Goal: Transaction & Acquisition: Book appointment/travel/reservation

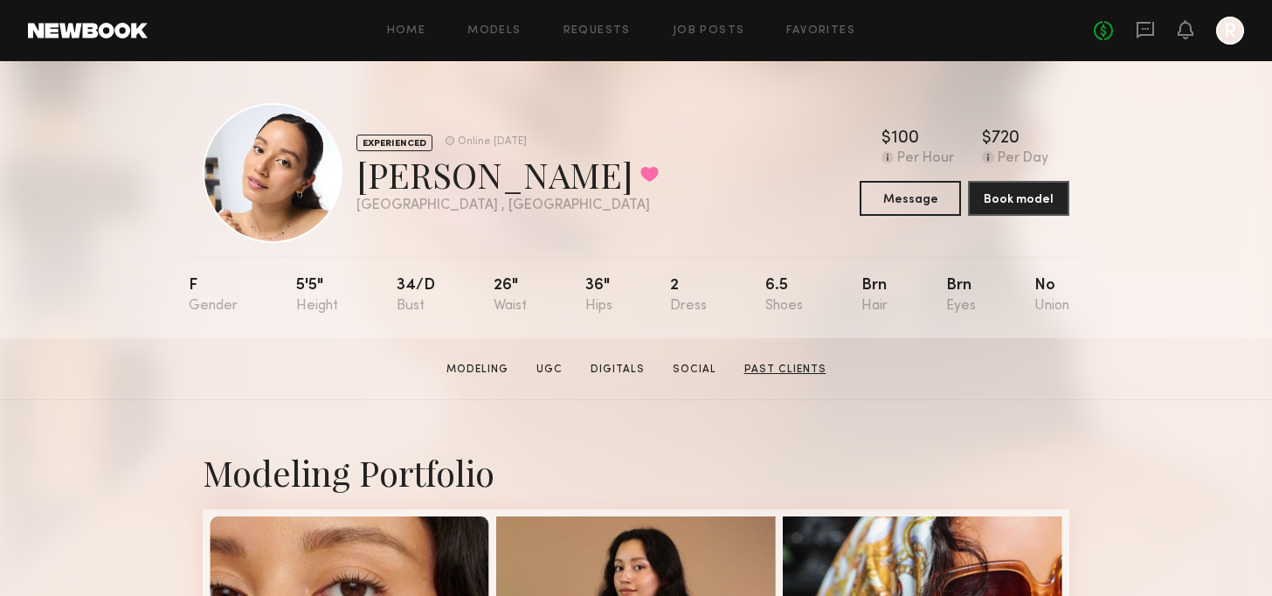
click at [790, 370] on link "Past Clients" at bounding box center [785, 370] width 96 height 16
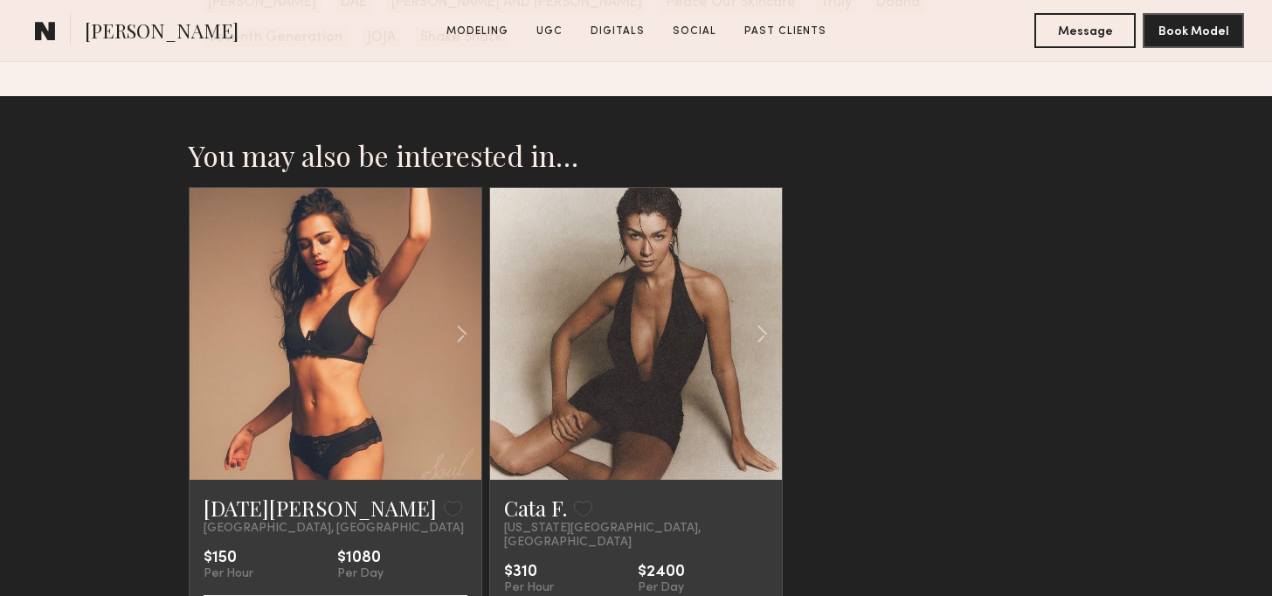
scroll to position [4349, 0]
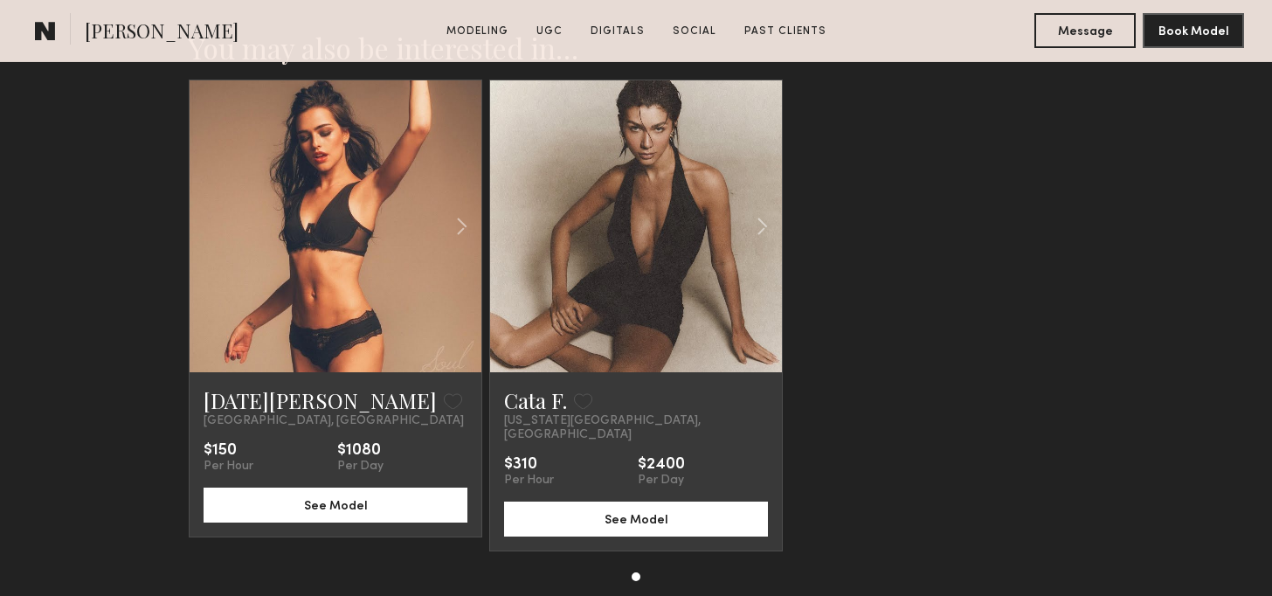
click at [274, 149] on div at bounding box center [336, 226] width 292 height 292
click at [391, 204] on div at bounding box center [433, 226] width 96 height 292
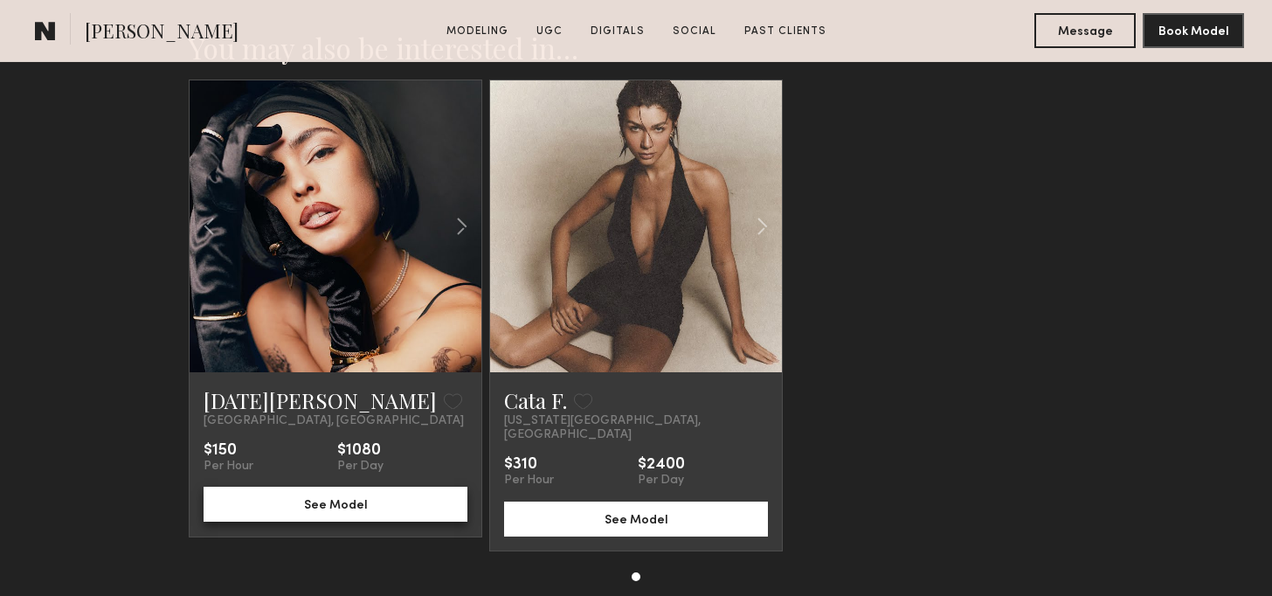
click at [387, 487] on button "See Model" at bounding box center [336, 504] width 264 height 35
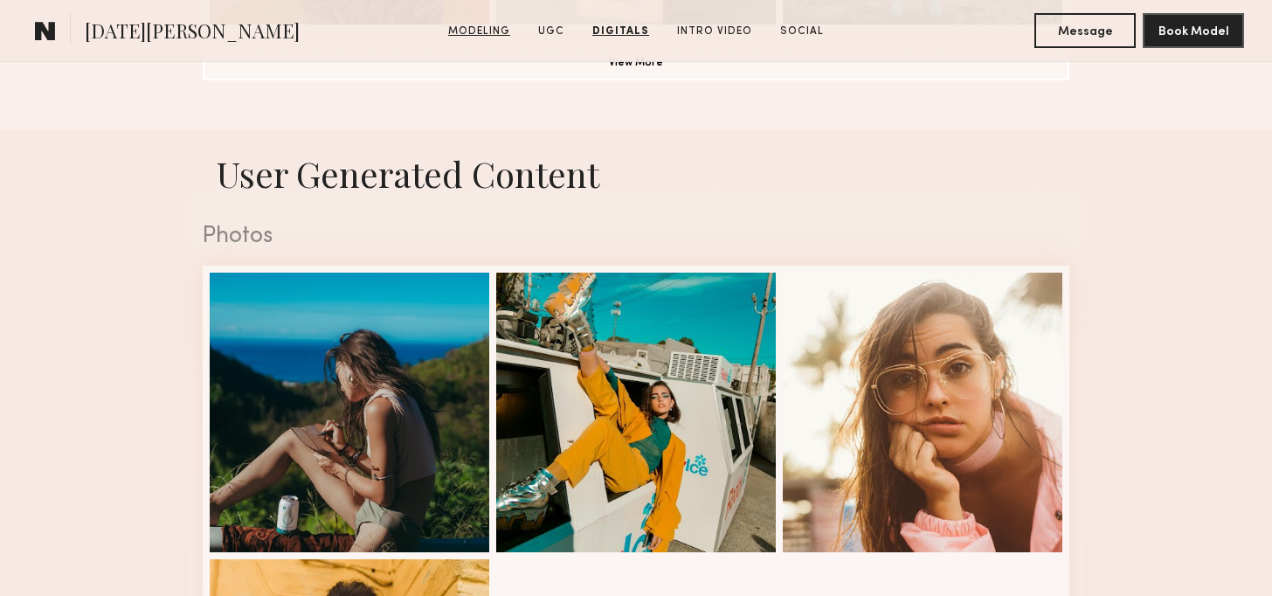
scroll to position [1485, 0]
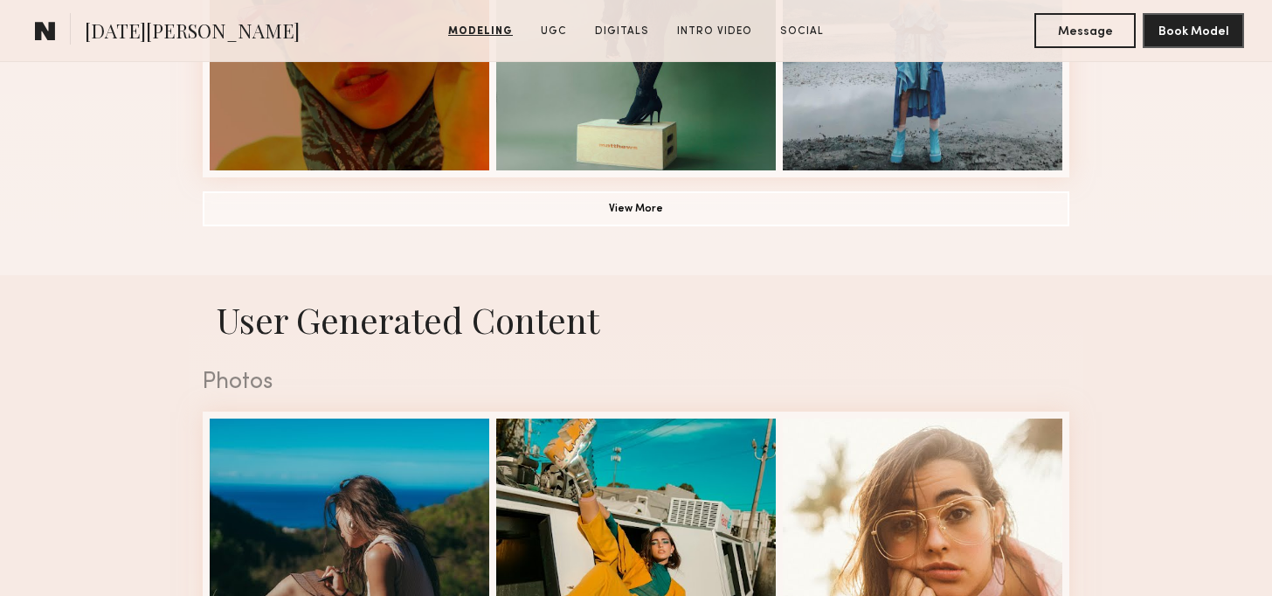
click at [467, 34] on link "Modeling" at bounding box center [480, 32] width 79 height 16
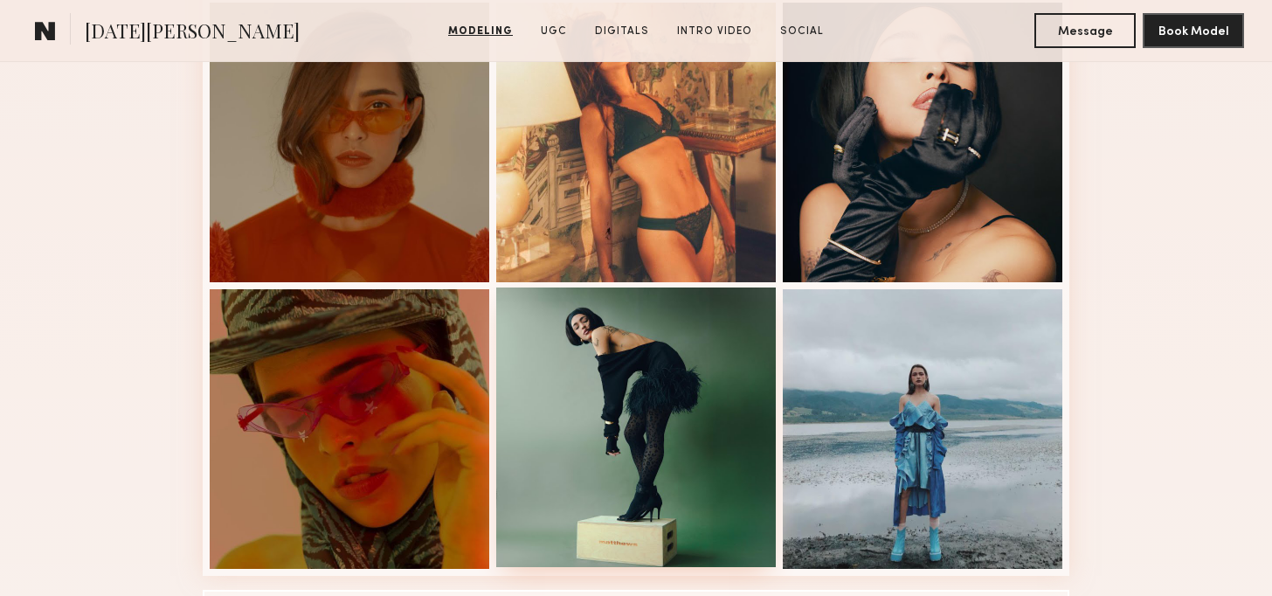
scroll to position [1262, 0]
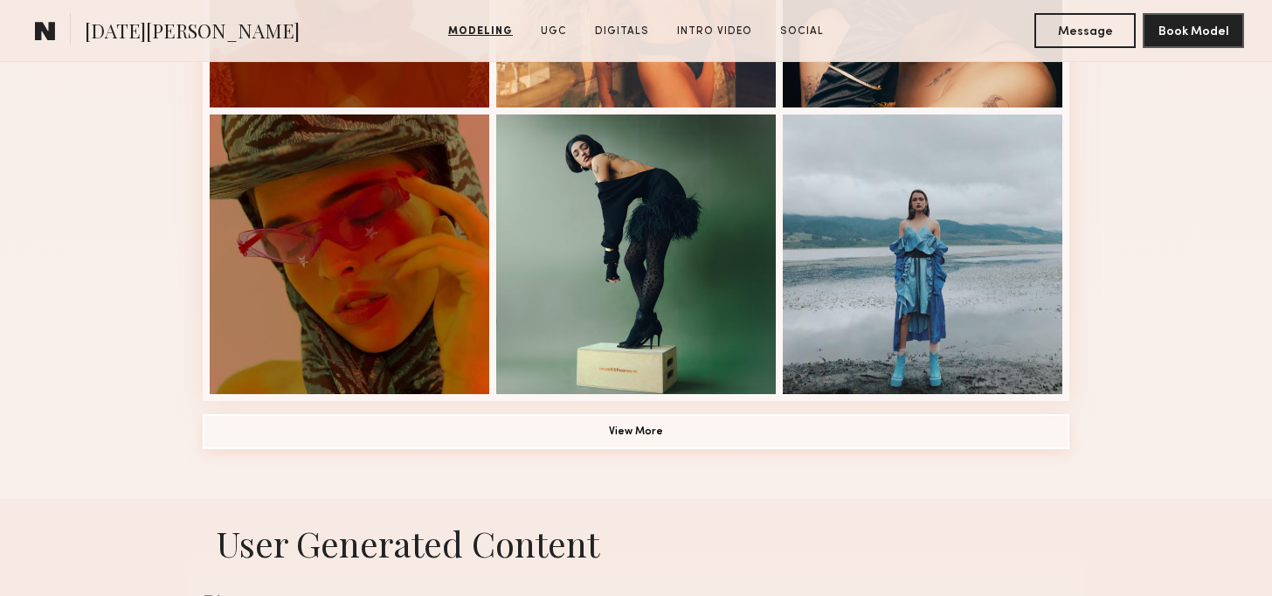
click at [640, 443] on button "View More" at bounding box center [636, 431] width 867 height 35
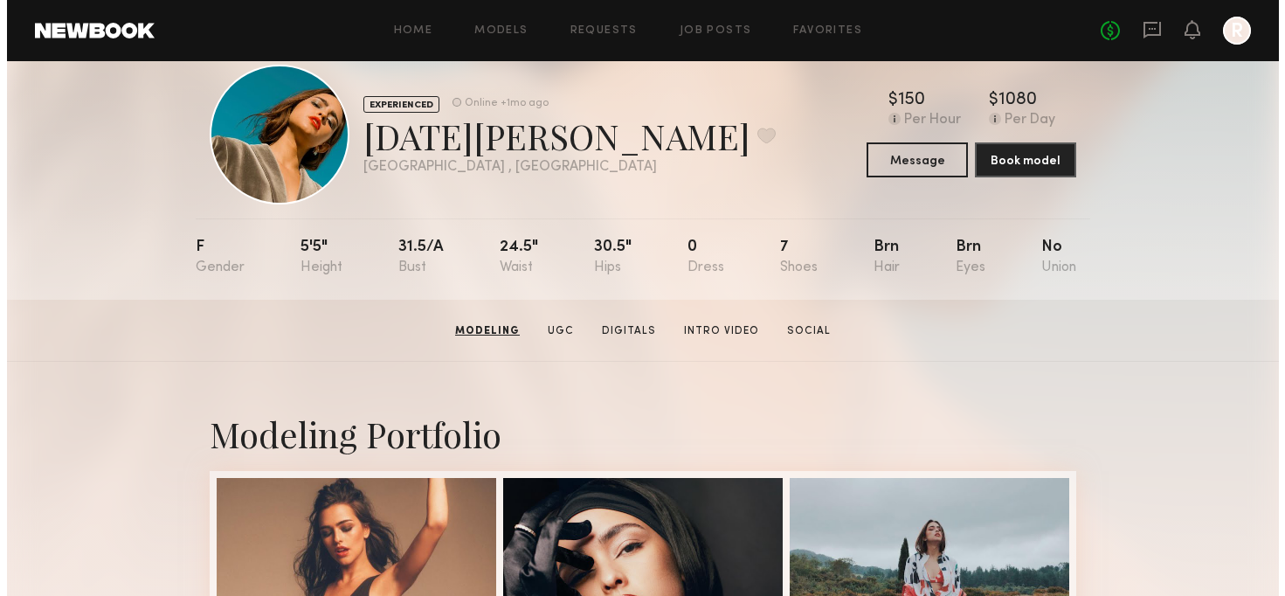
scroll to position [0, 0]
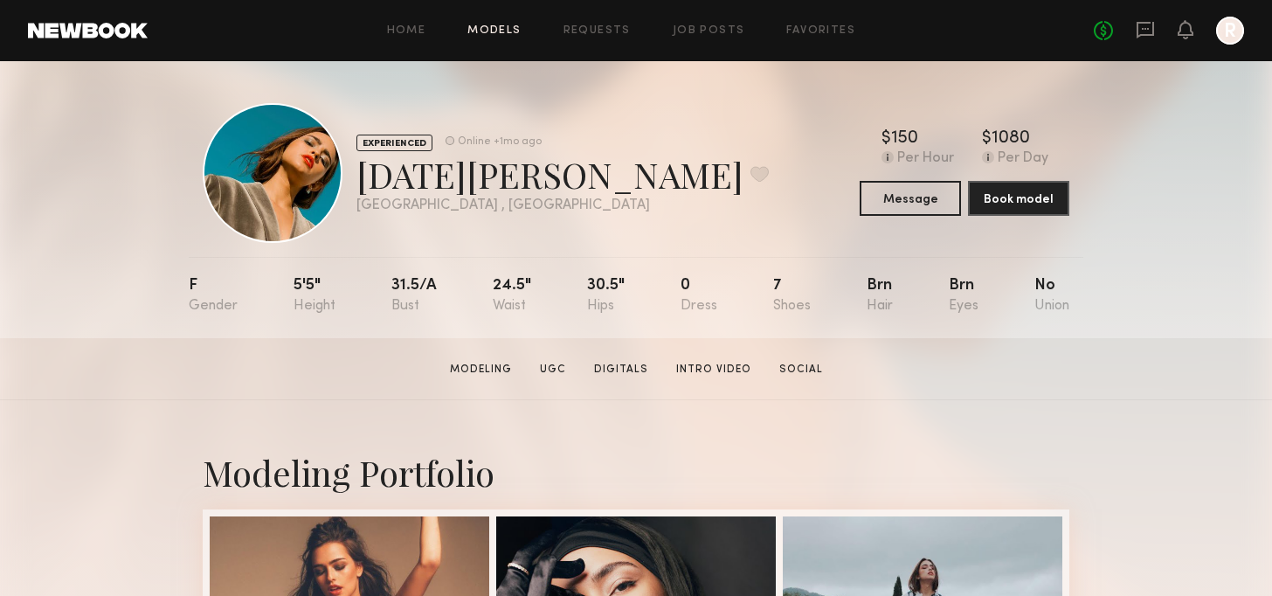
click at [489, 26] on link "Models" at bounding box center [493, 30] width 53 height 11
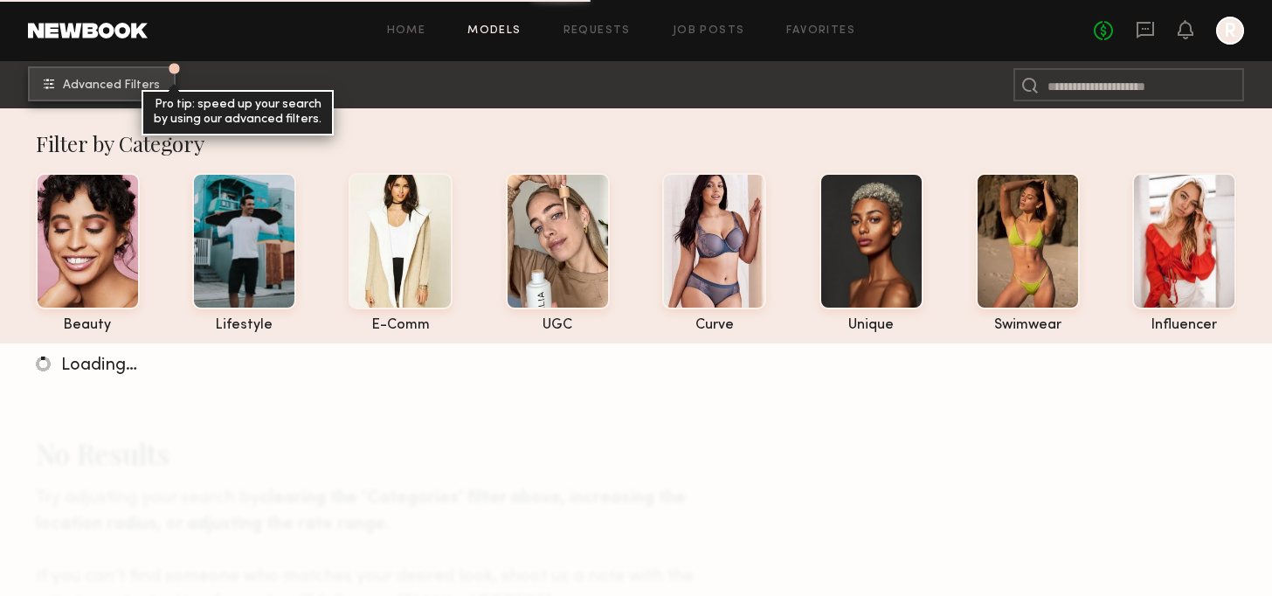
click at [123, 81] on span "Advanced Filters" at bounding box center [111, 86] width 97 height 12
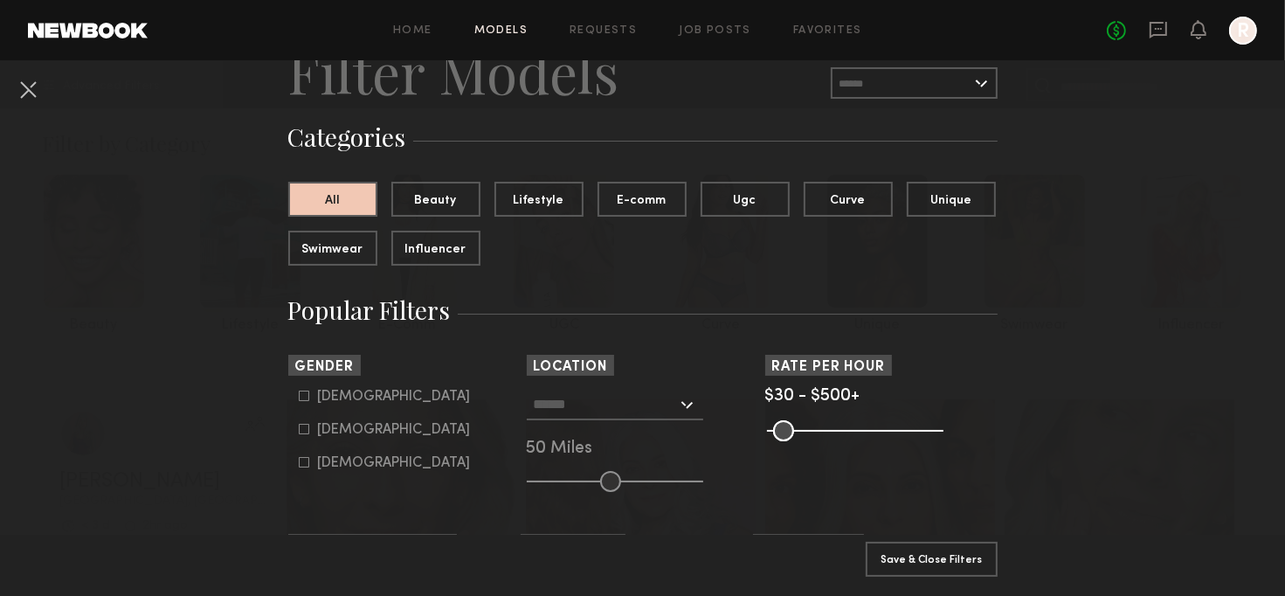
scroll to position [175, 0]
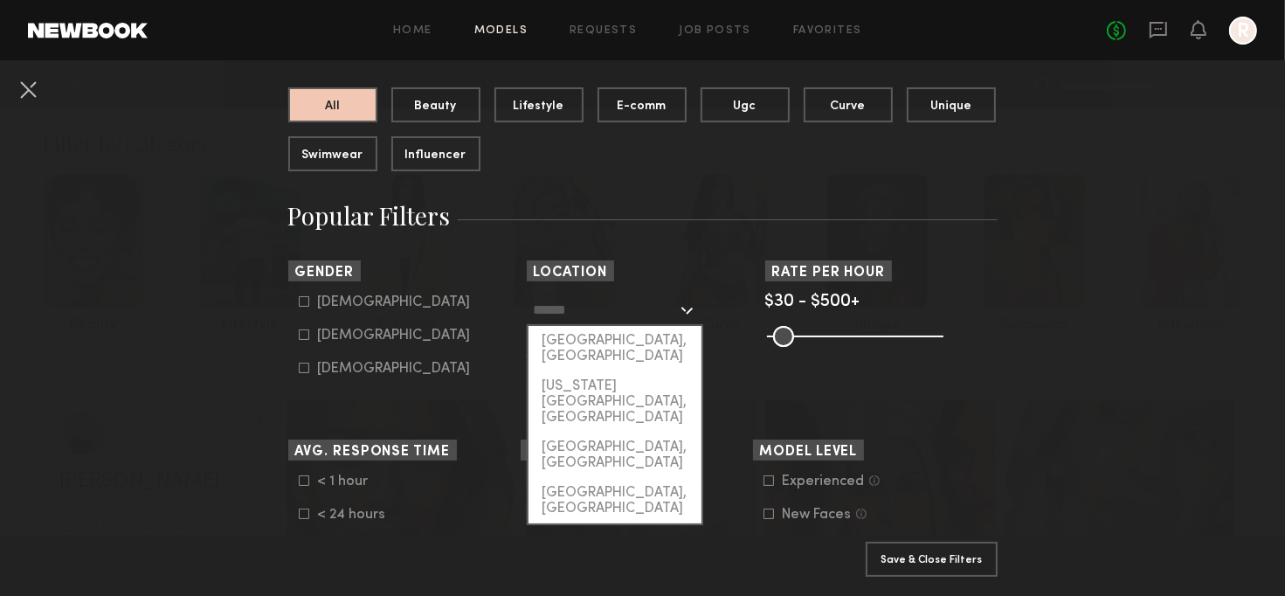
click at [618, 315] on input "text" at bounding box center [605, 309] width 143 height 30
click at [616, 371] on div "[US_STATE][GEOGRAPHIC_DATA], [GEOGRAPHIC_DATA]" at bounding box center [615, 401] width 173 height 61
type input "**********"
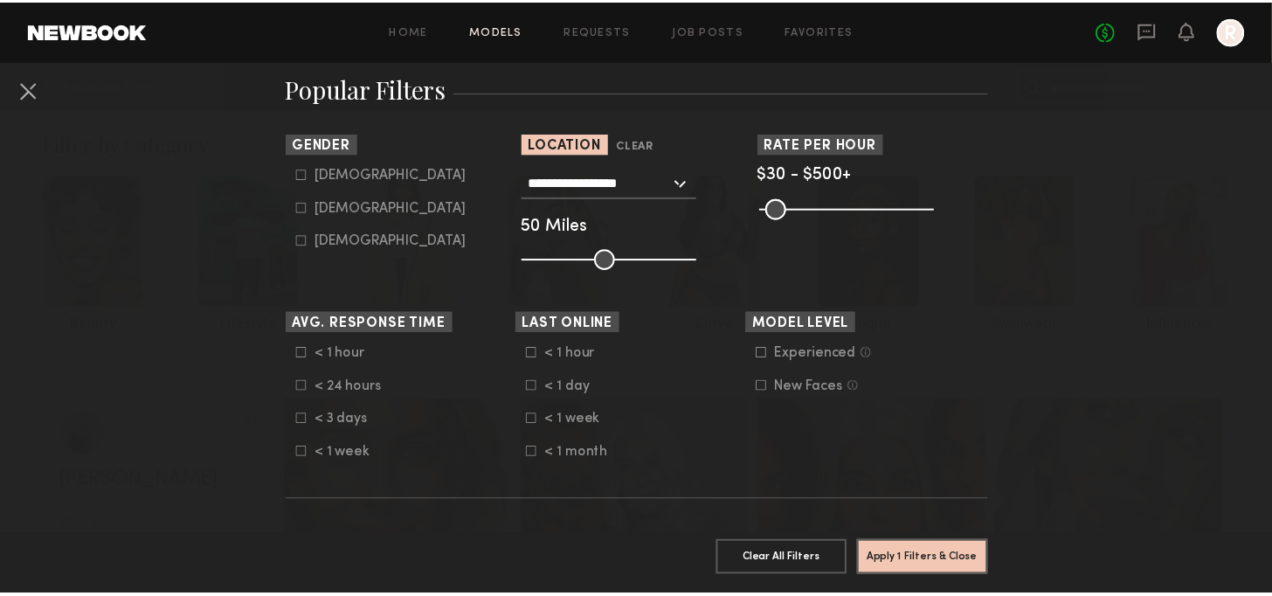
scroll to position [437, 0]
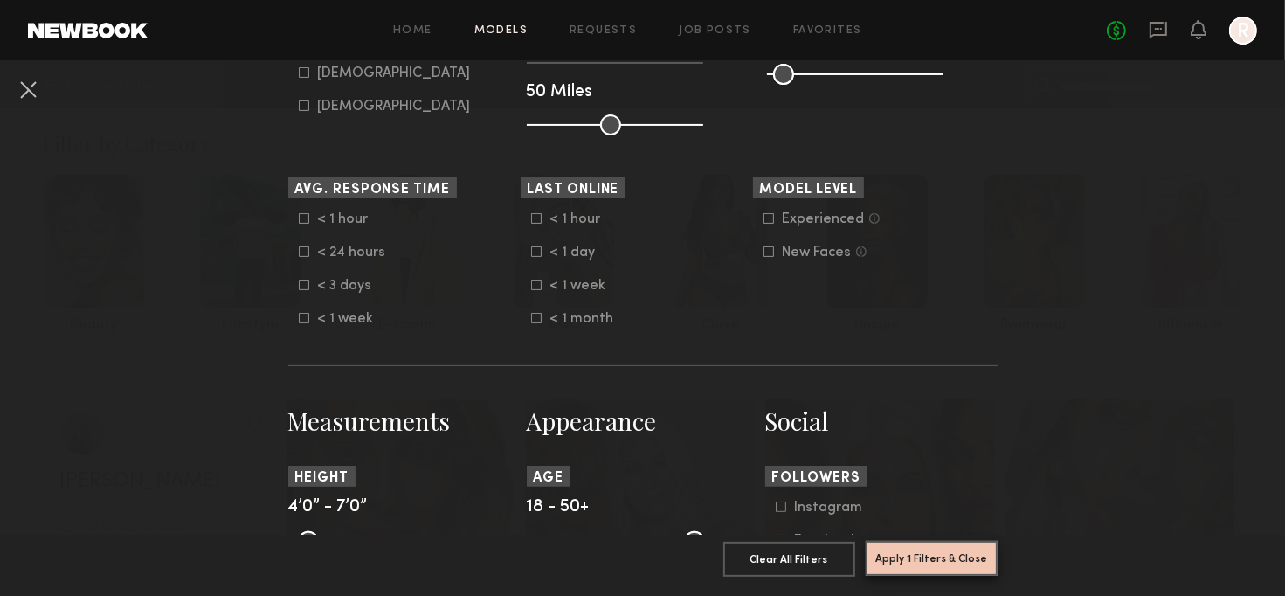
click at [952, 551] on button "Apply 1 Filters & Close" at bounding box center [932, 558] width 132 height 35
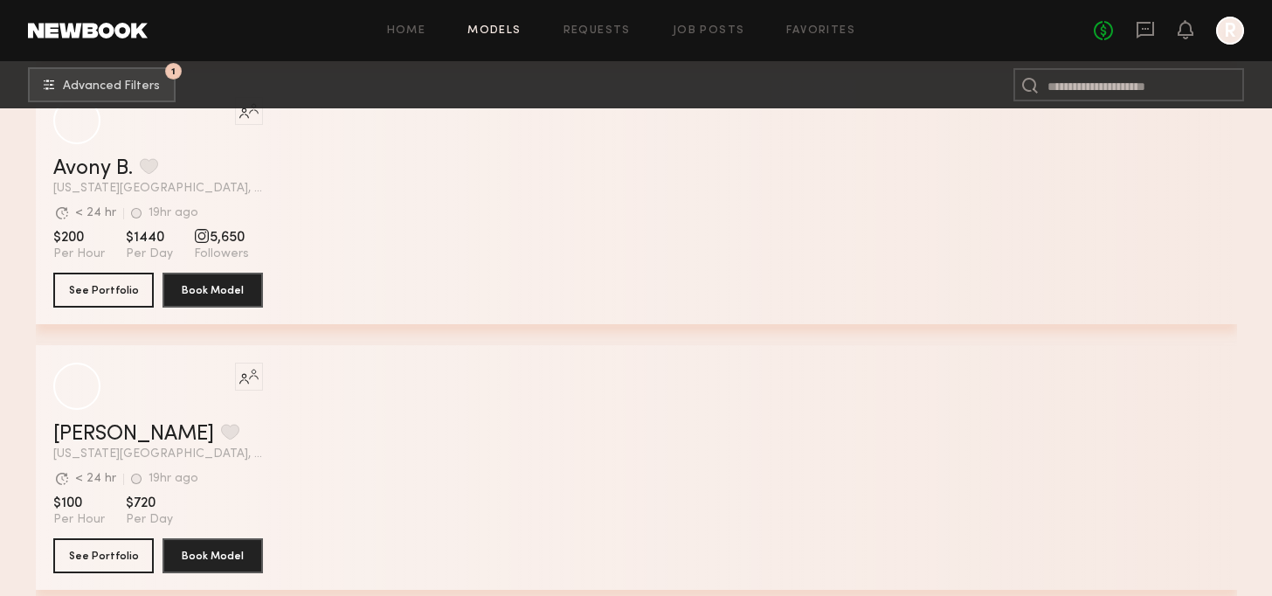
scroll to position [2097, 0]
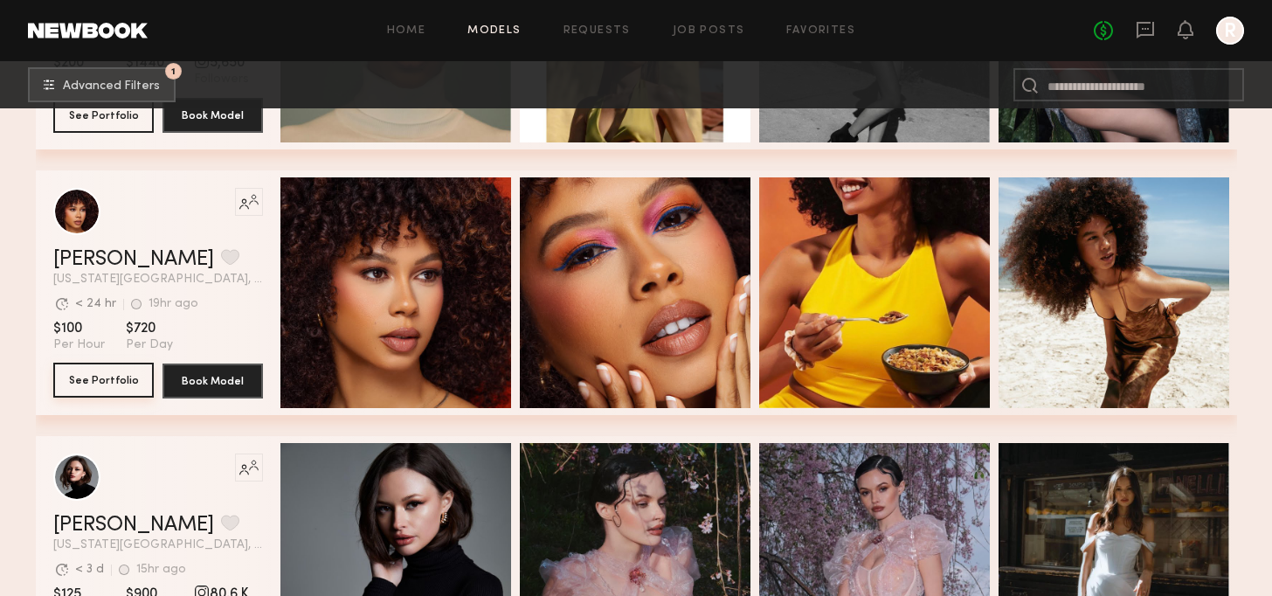
click at [136, 385] on button "See Portfolio" at bounding box center [103, 380] width 100 height 35
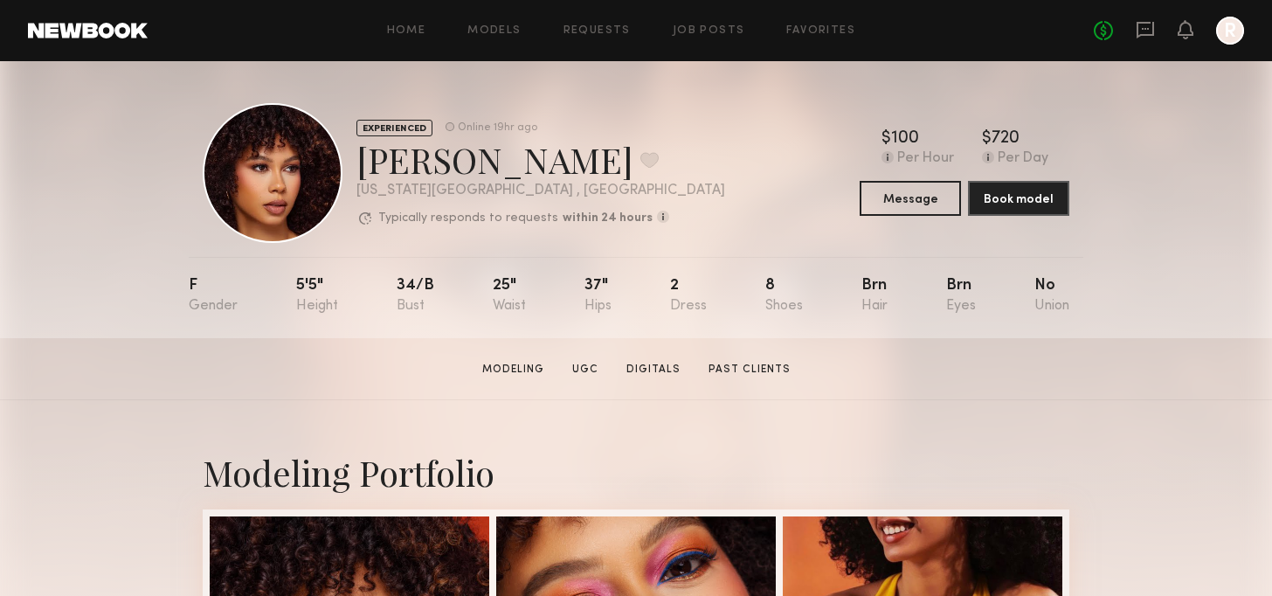
click at [85, 37] on link at bounding box center [88, 31] width 120 height 16
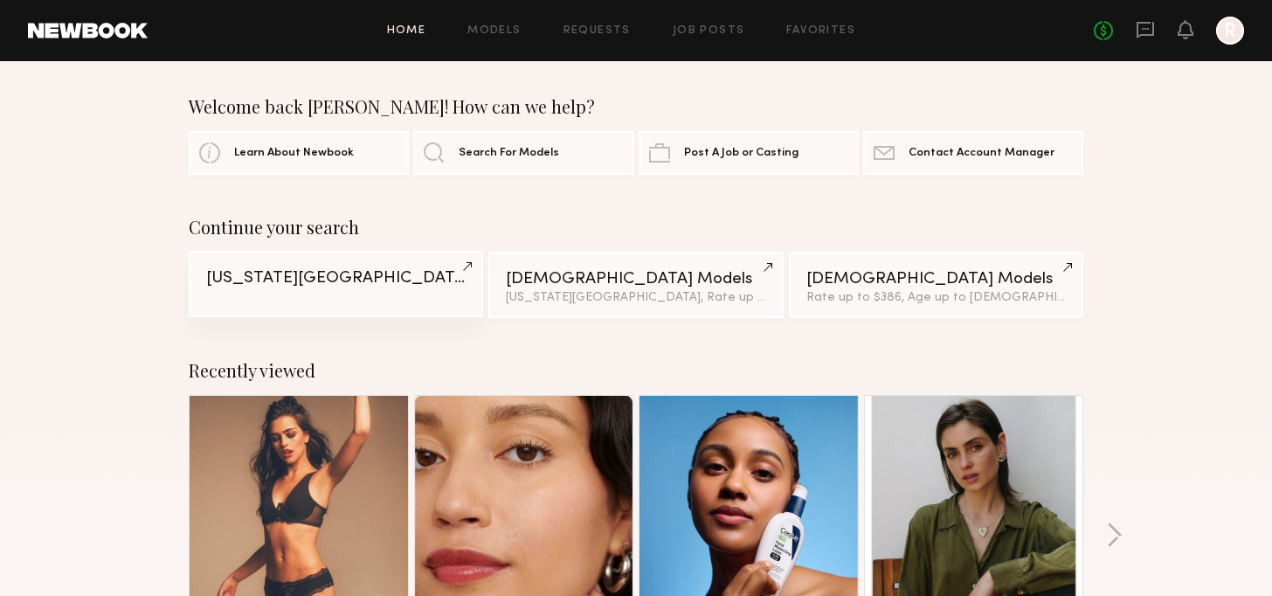
click at [380, 296] on link "New York City" at bounding box center [336, 284] width 294 height 66
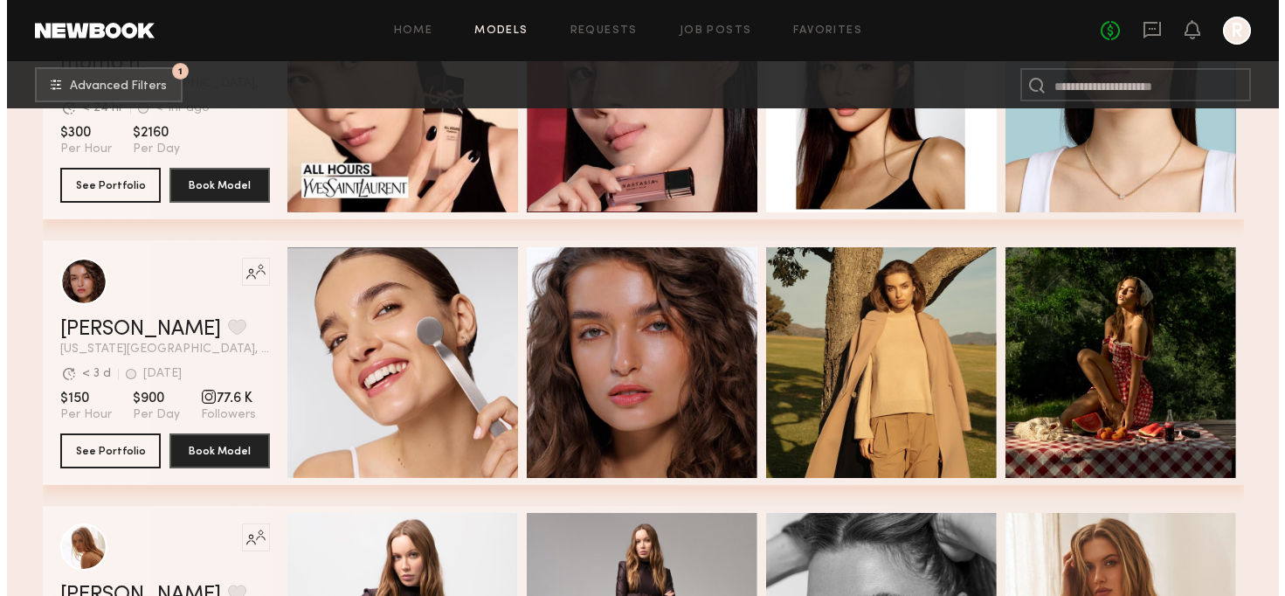
scroll to position [524, 0]
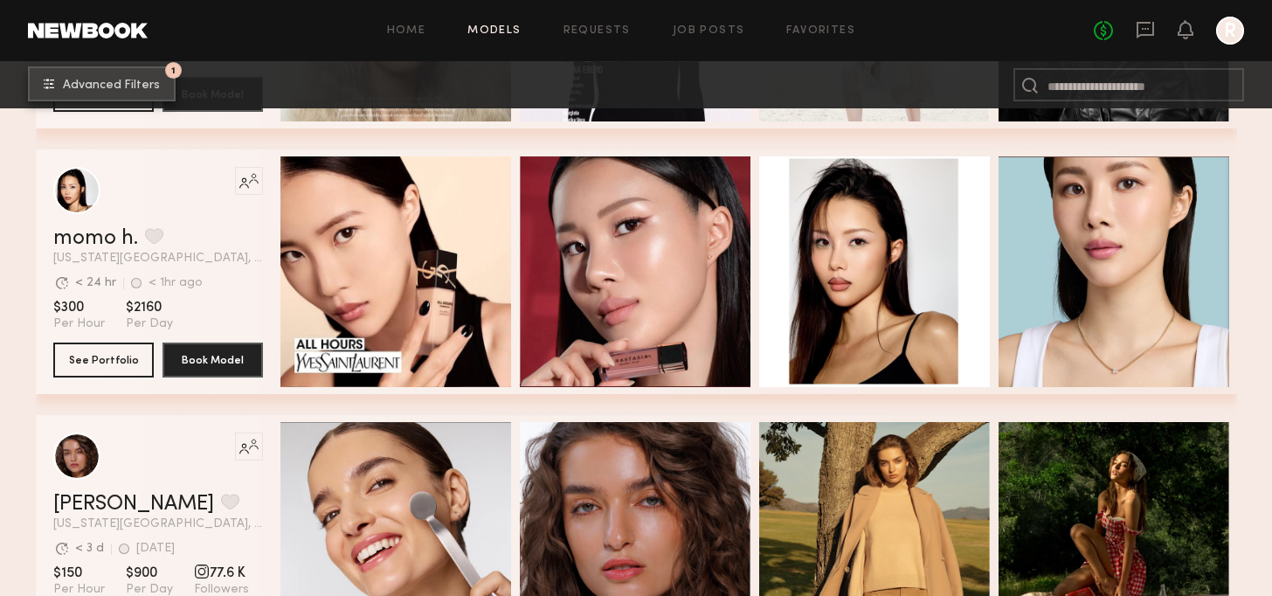
click at [88, 89] on span "Advanced Filters" at bounding box center [111, 86] width 97 height 12
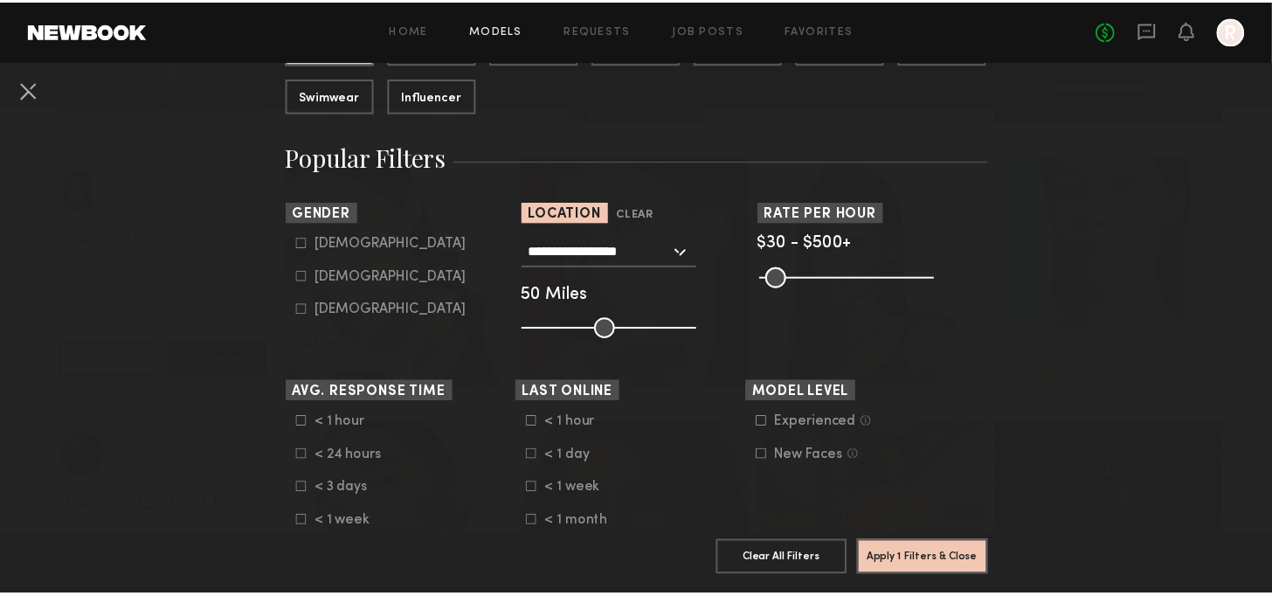
scroll to position [262, 0]
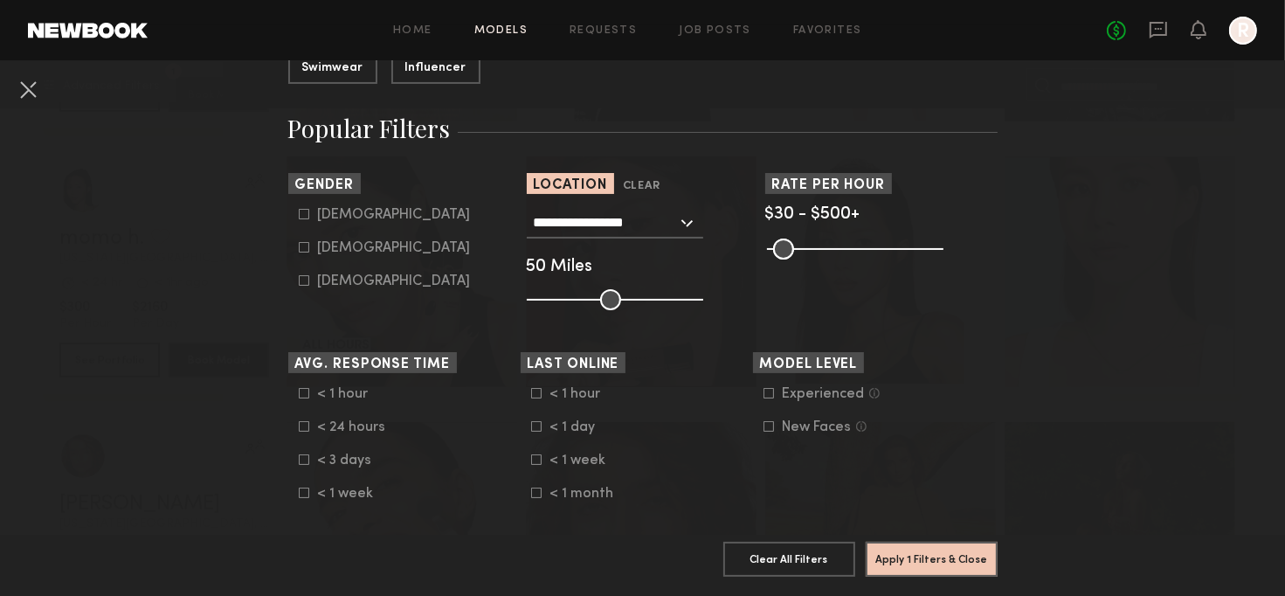
click at [933, 255] on input "range" at bounding box center [855, 249] width 176 height 21
click at [916, 543] on button "Apply 1 Filters & Close" at bounding box center [932, 558] width 132 height 35
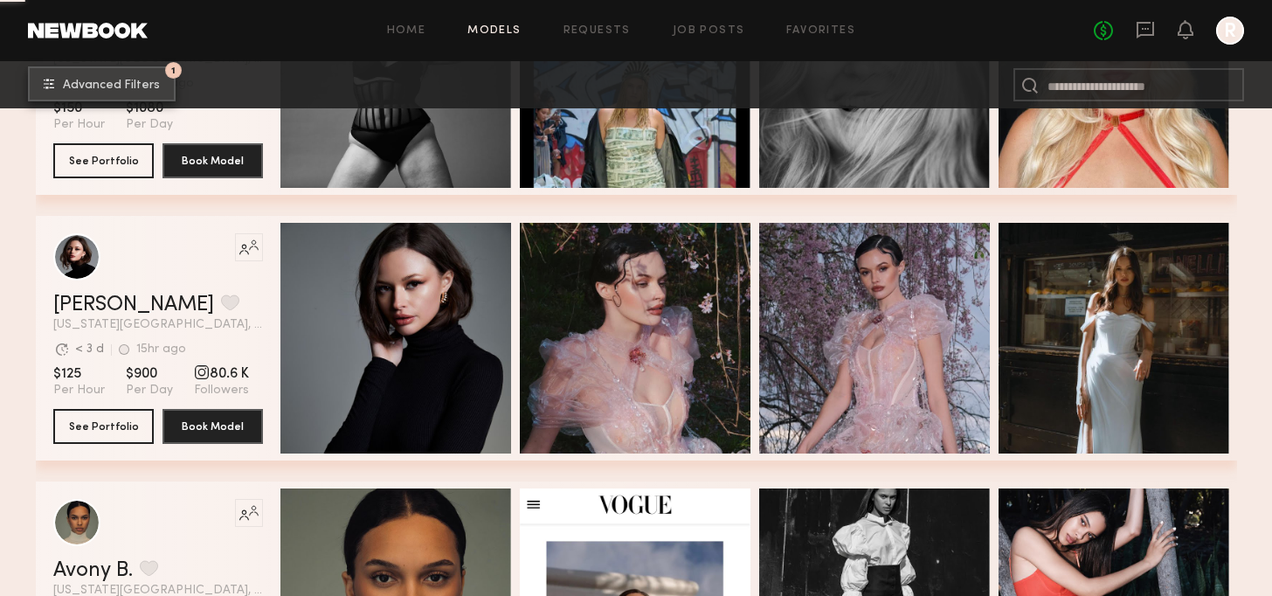
scroll to position [2359, 0]
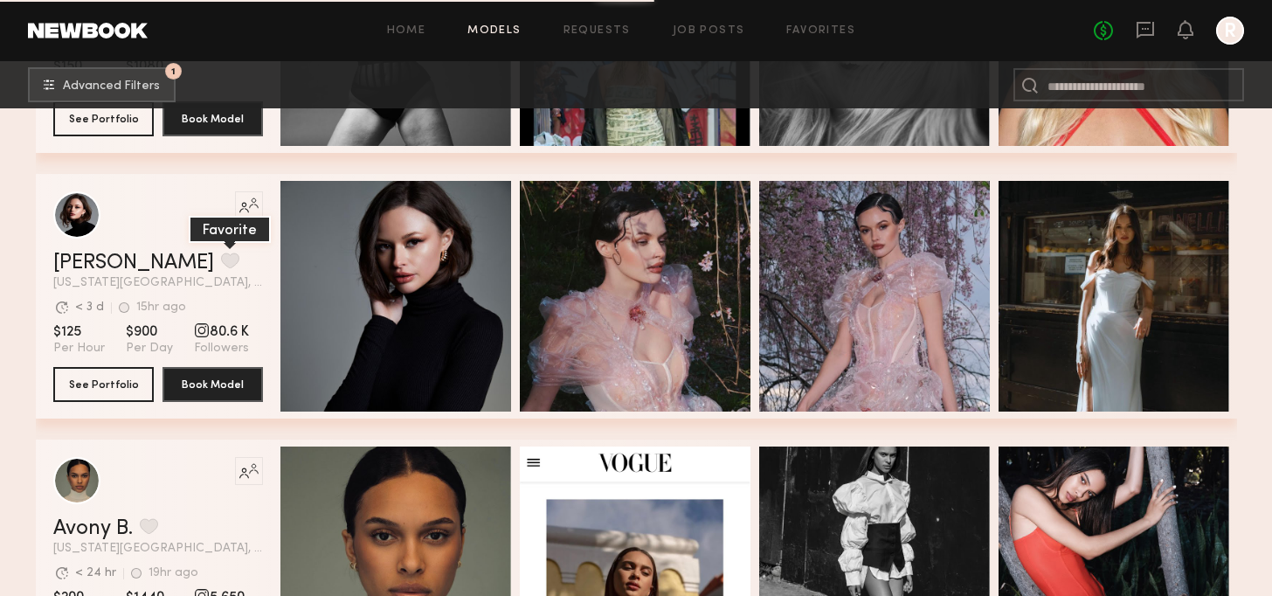
click at [221, 268] on button "grid" at bounding box center [230, 260] width 18 height 16
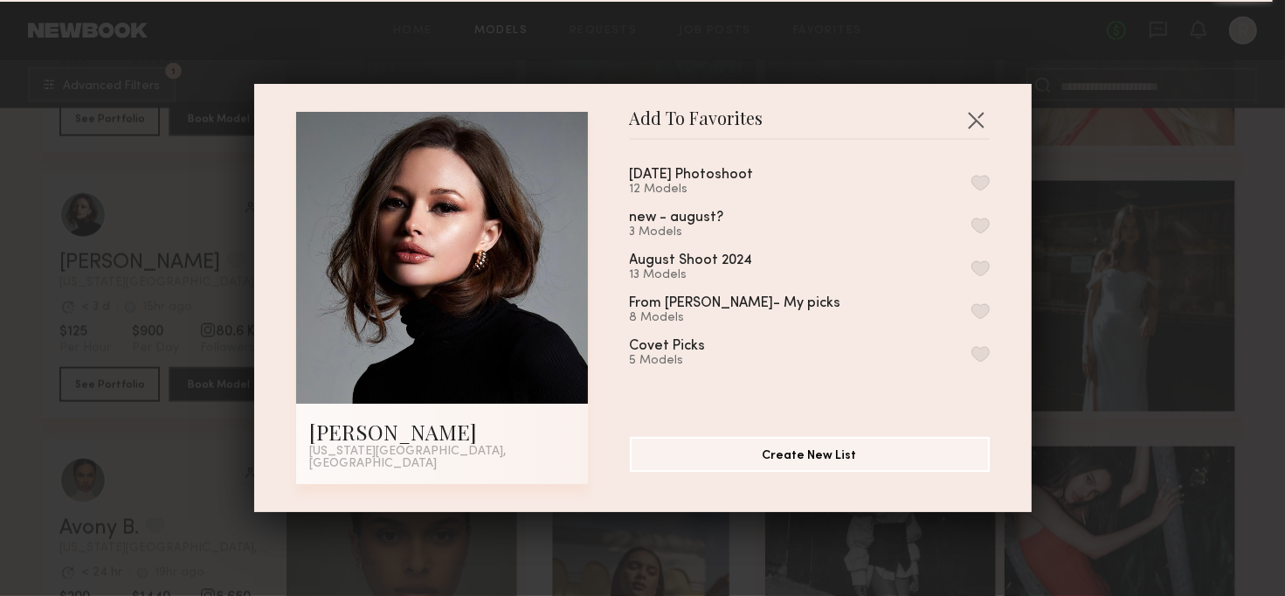
click at [972, 189] on button "button" at bounding box center [981, 183] width 18 height 16
click at [986, 122] on div "Add To Favorites Marija S. New York City, NY Add To Favorites August 2025 Photo…" at bounding box center [643, 298] width 778 height 428
click at [972, 117] on button "button" at bounding box center [976, 120] width 28 height 28
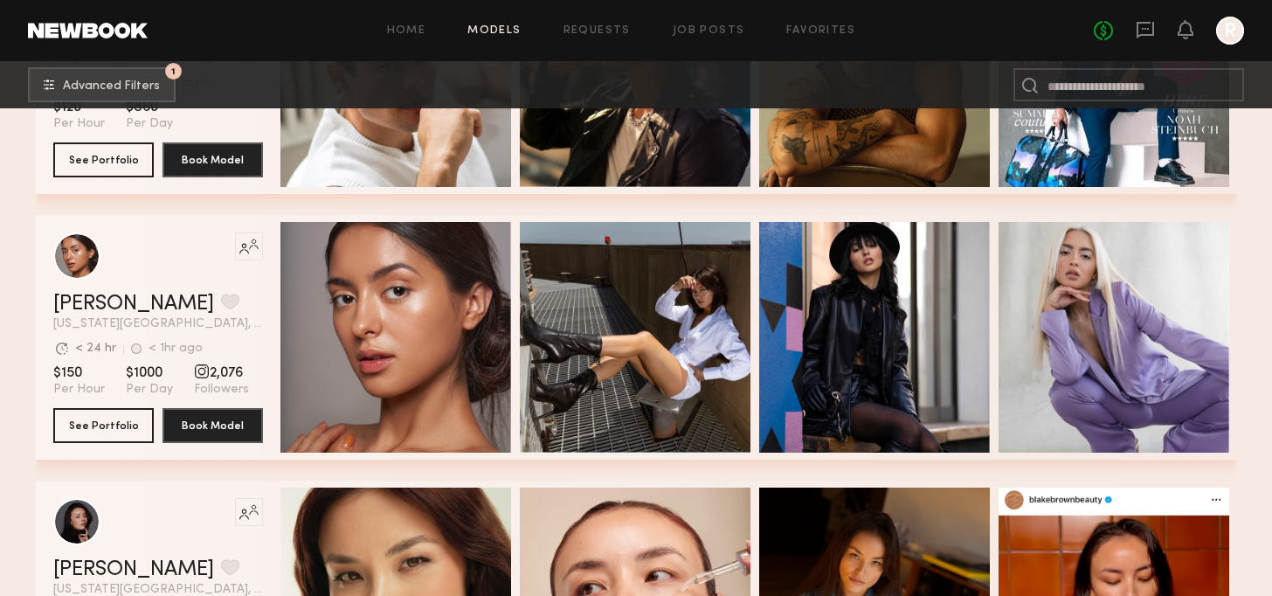
scroll to position [3145, 0]
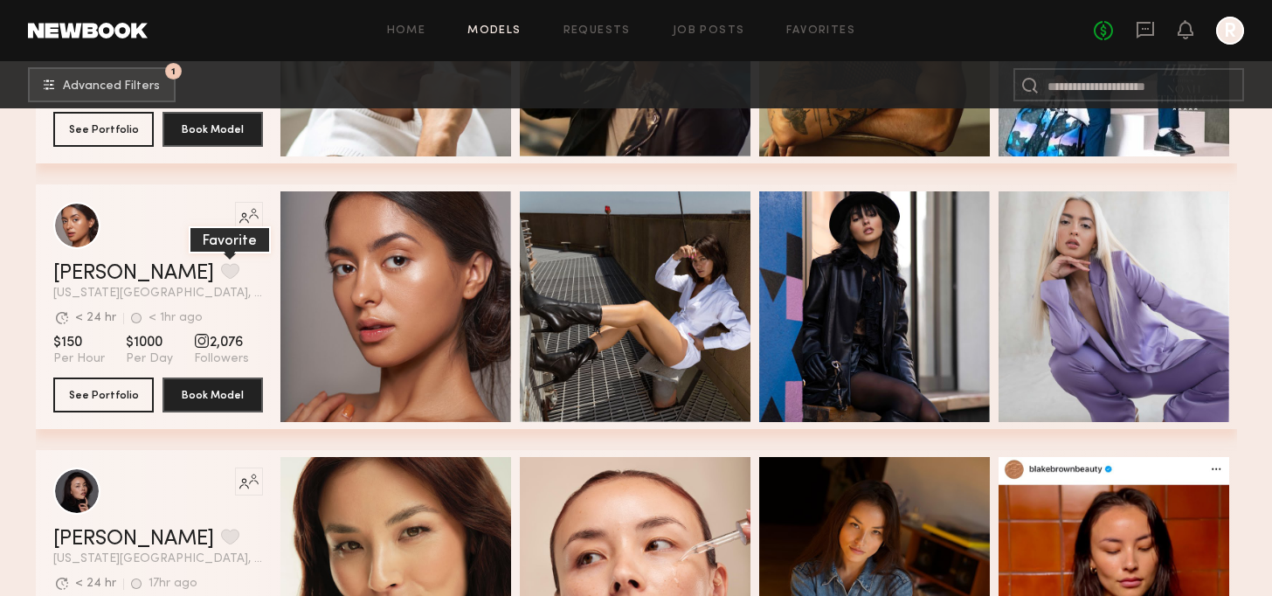
click at [221, 277] on button "grid" at bounding box center [230, 271] width 18 height 16
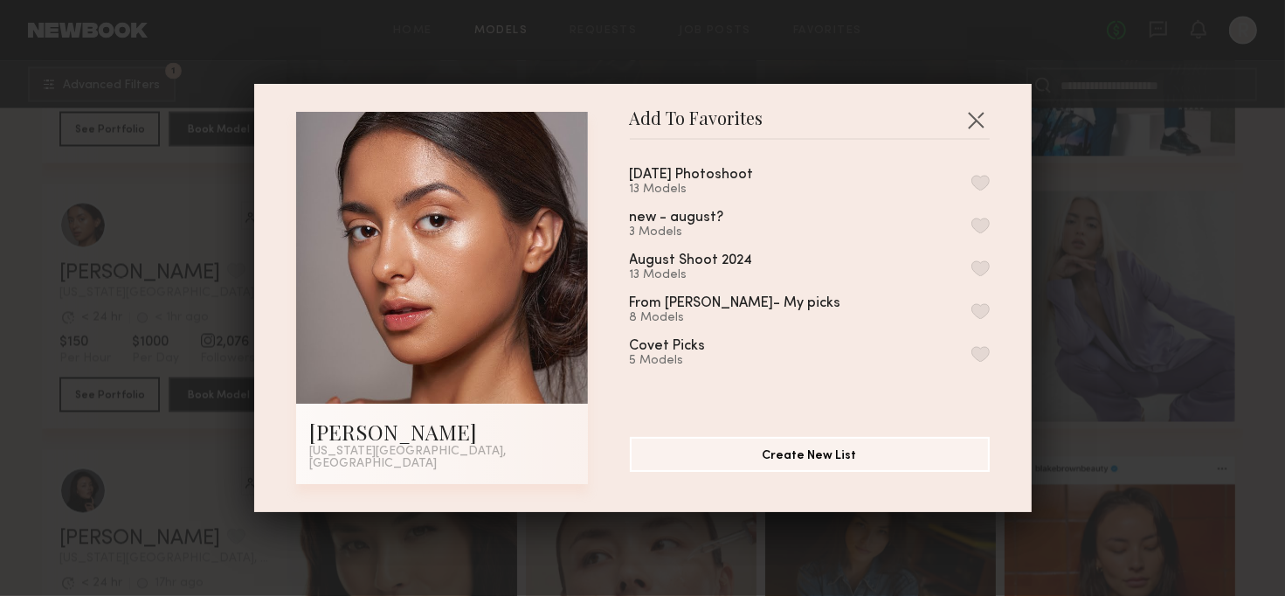
click at [972, 182] on button "button" at bounding box center [981, 183] width 18 height 16
click at [969, 114] on button "button" at bounding box center [976, 120] width 28 height 28
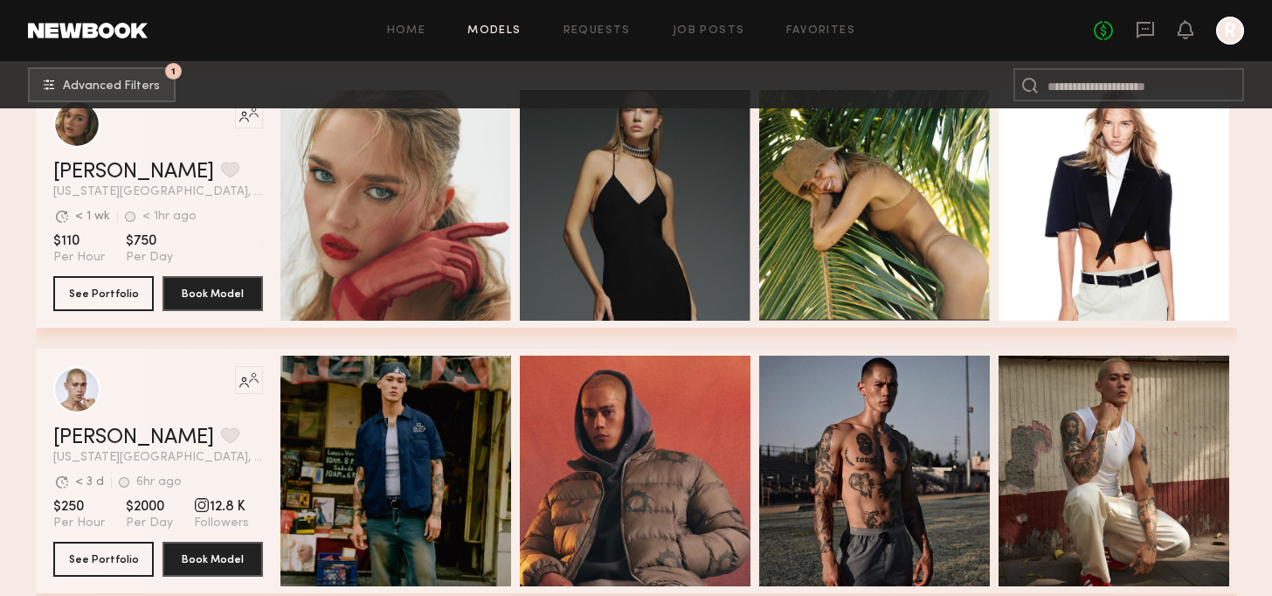
scroll to position [3844, 0]
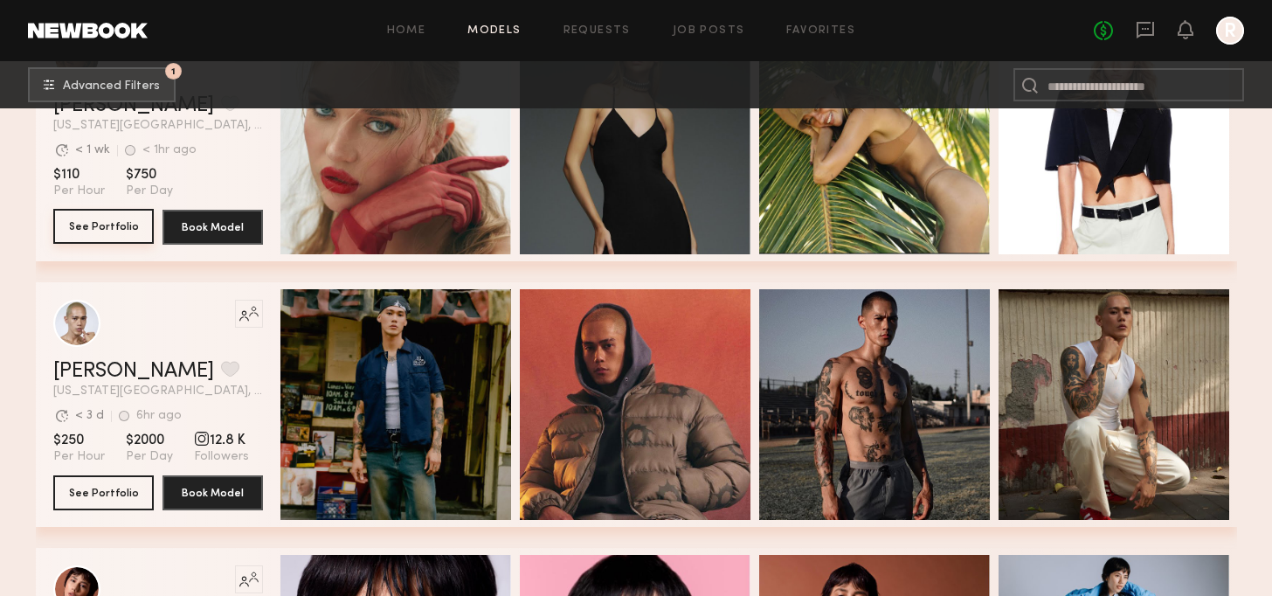
click at [111, 225] on button "See Portfolio" at bounding box center [103, 226] width 100 height 35
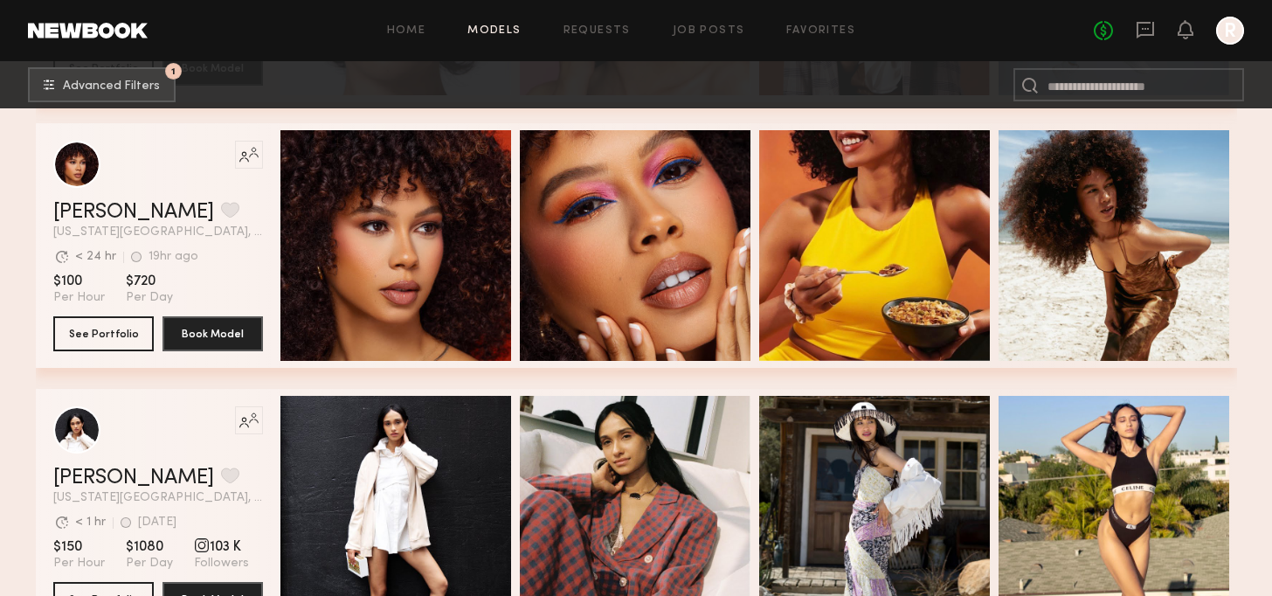
scroll to position [4543, 0]
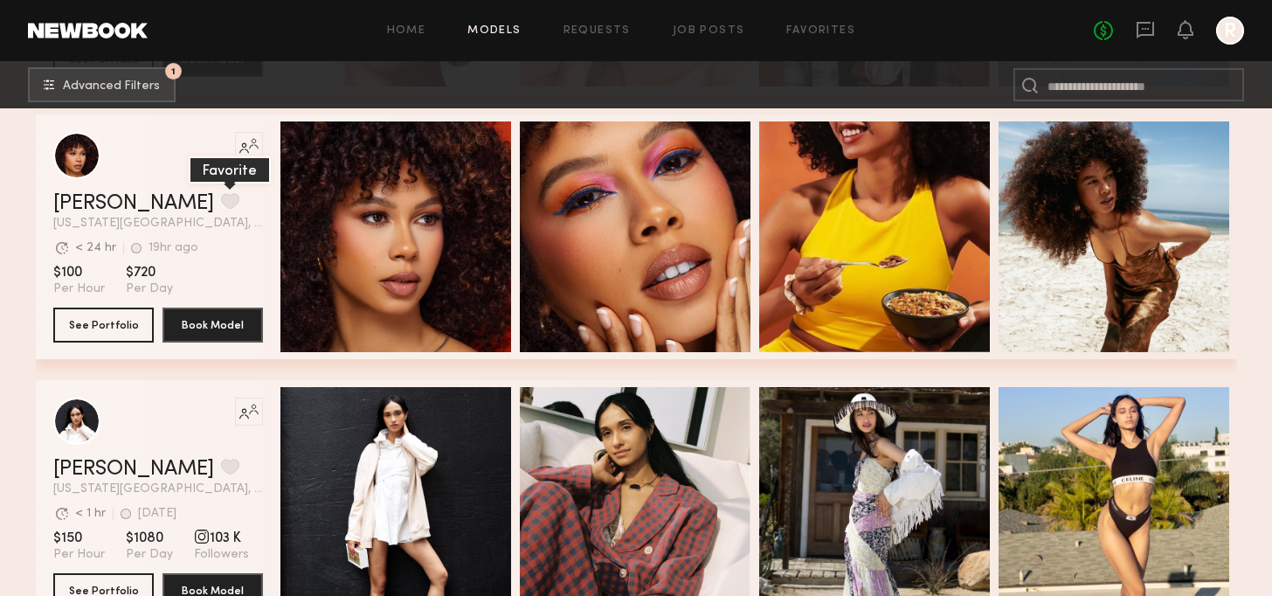
click at [221, 205] on button "grid" at bounding box center [230, 201] width 18 height 16
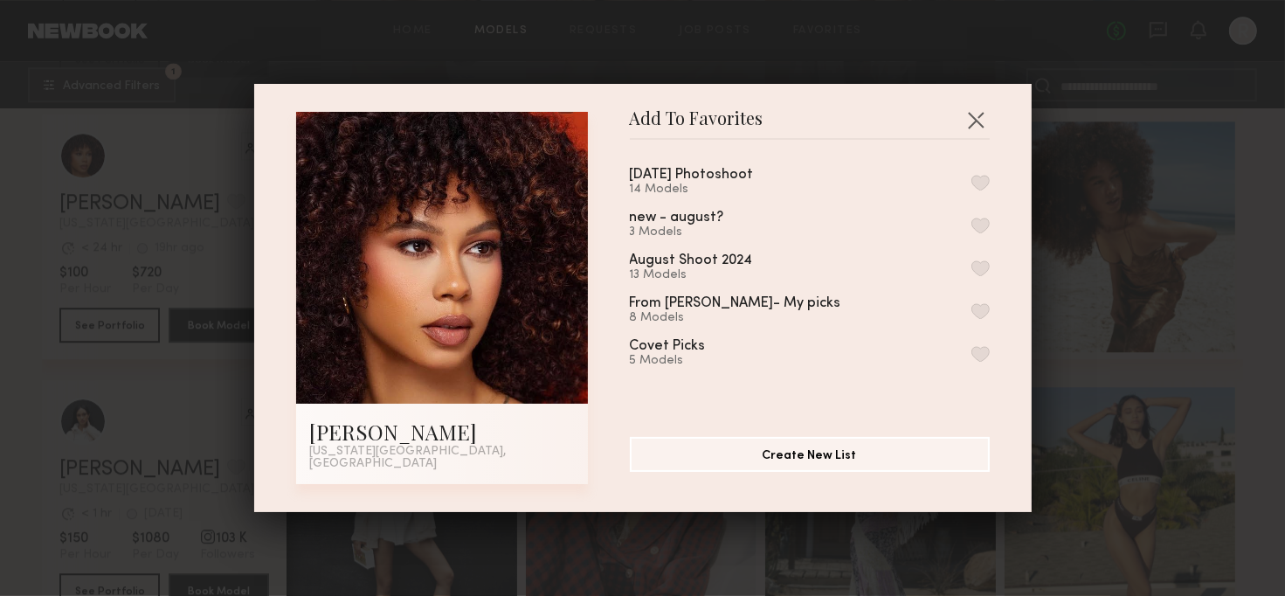
click at [972, 187] on button "button" at bounding box center [981, 183] width 18 height 16
click at [979, 115] on button "button" at bounding box center [976, 120] width 28 height 28
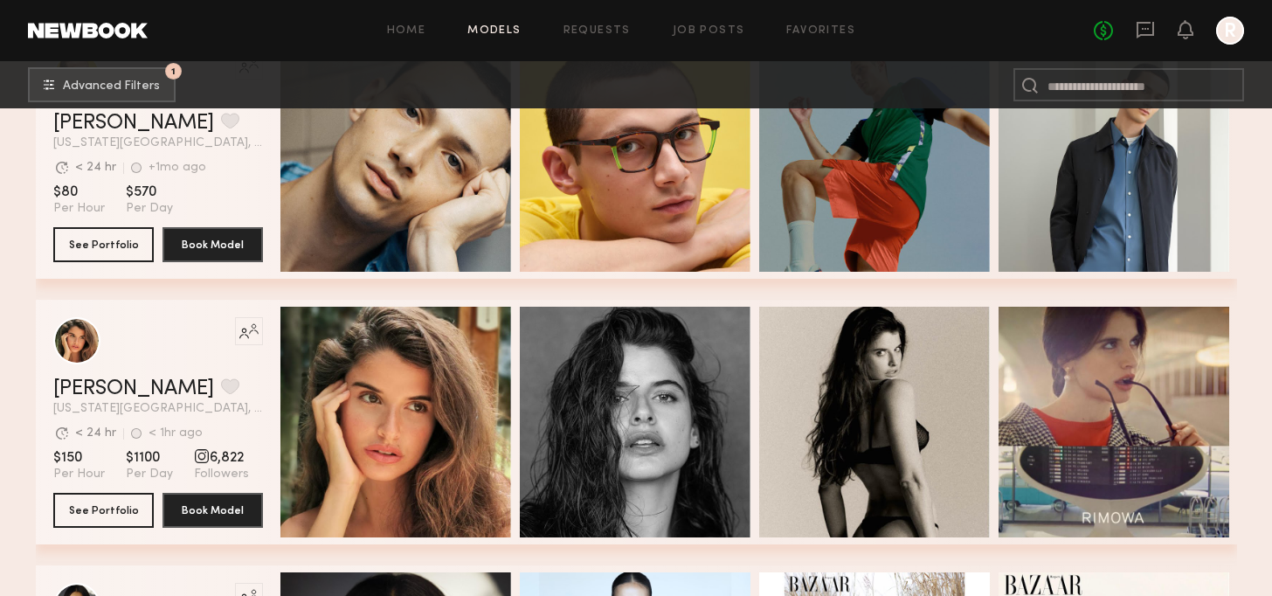
scroll to position [5242, 0]
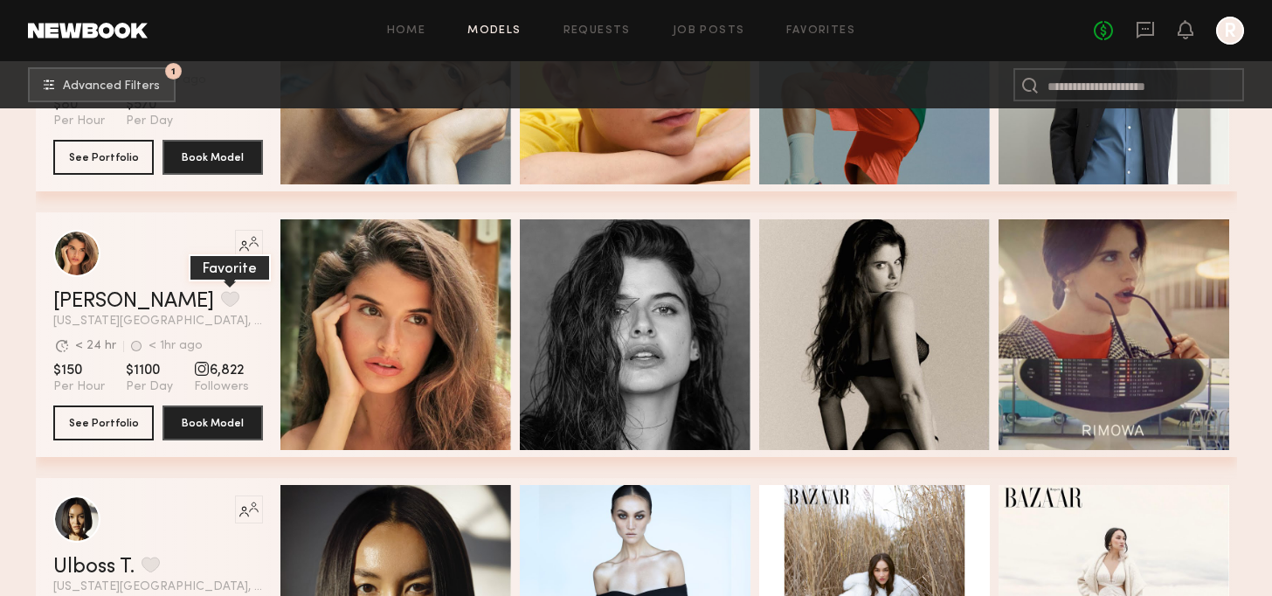
click at [221, 304] on button "grid" at bounding box center [230, 299] width 18 height 16
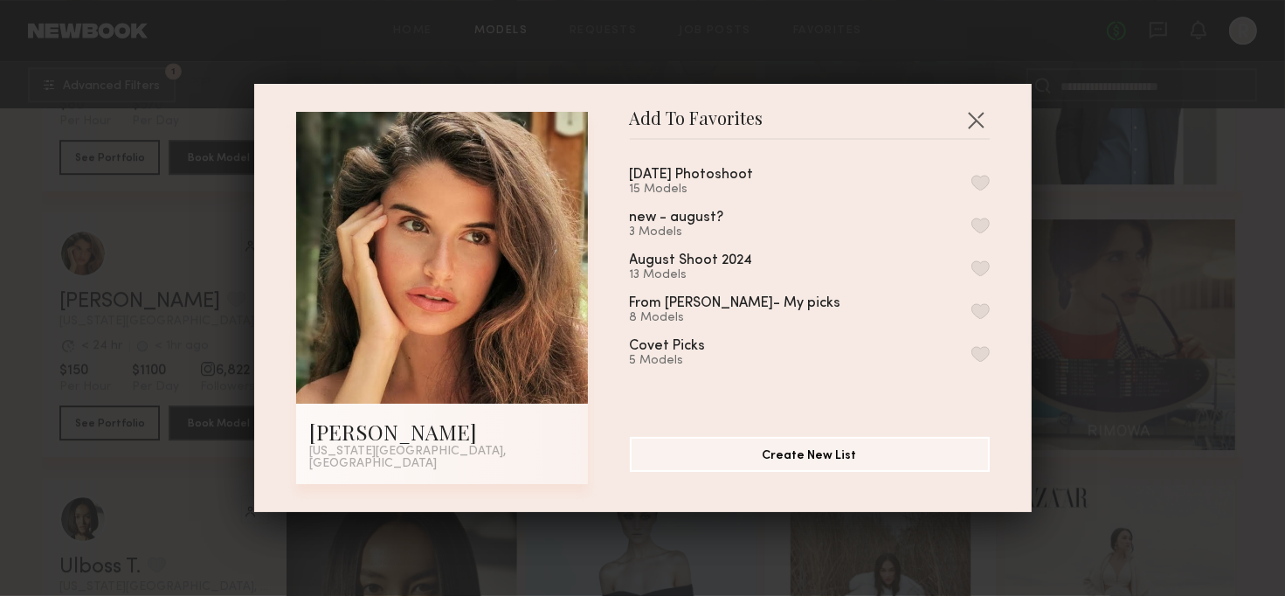
click at [972, 188] on button "button" at bounding box center [981, 183] width 18 height 16
click at [972, 116] on button "button" at bounding box center [976, 120] width 28 height 28
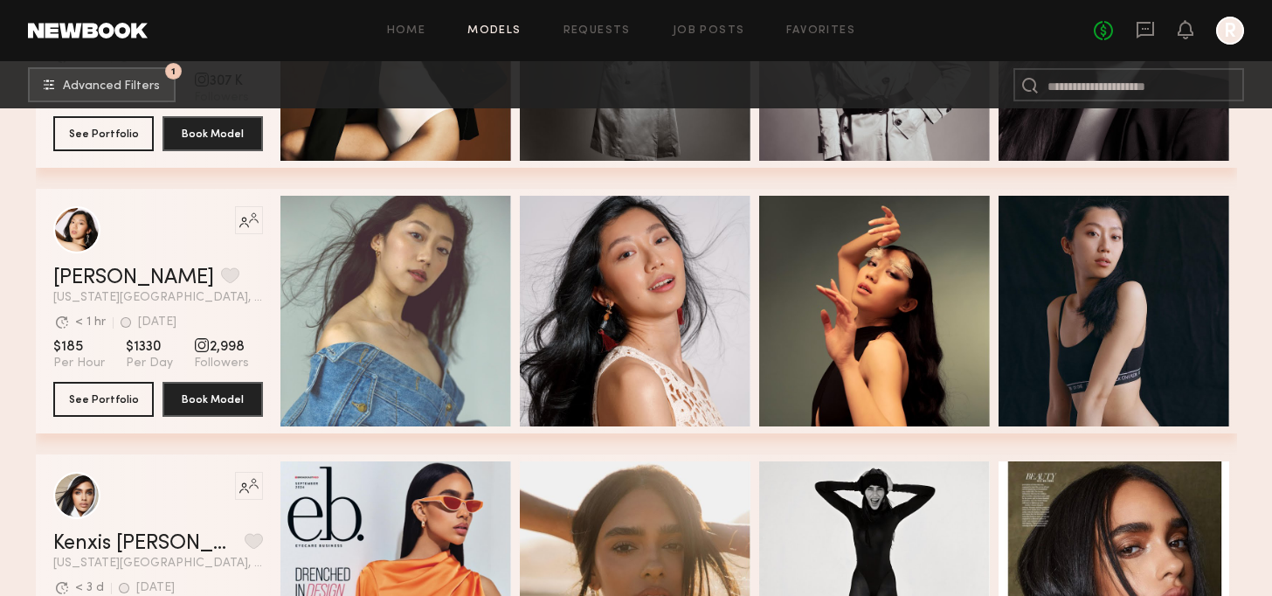
scroll to position [9436, 0]
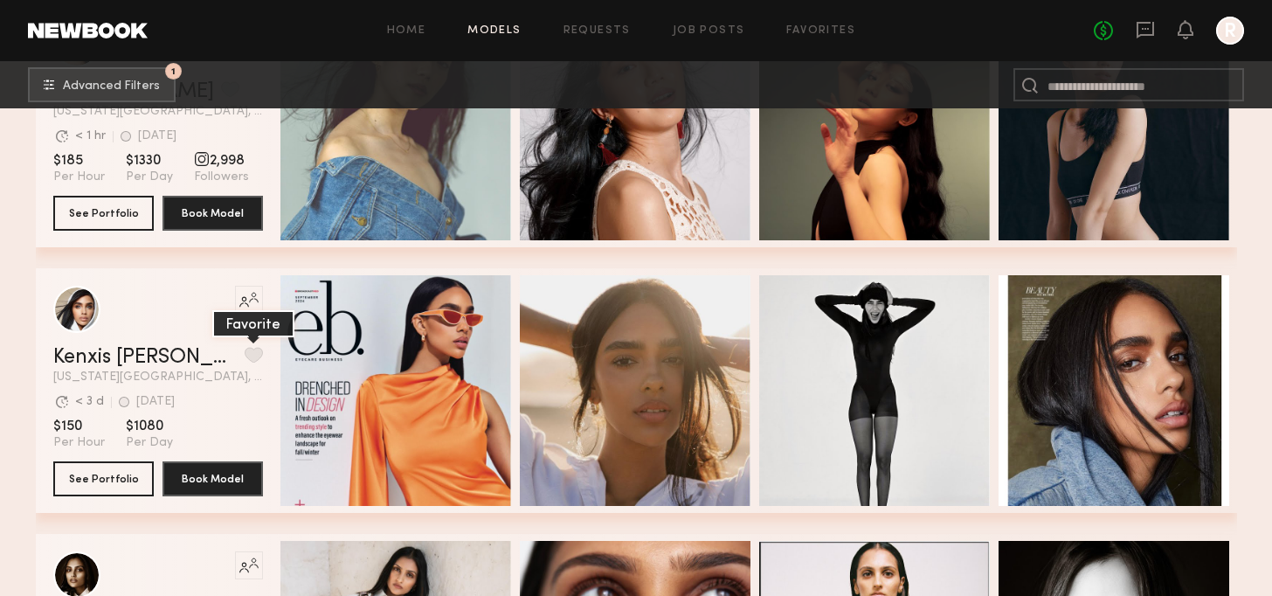
click at [245, 363] on button "grid" at bounding box center [254, 355] width 18 height 16
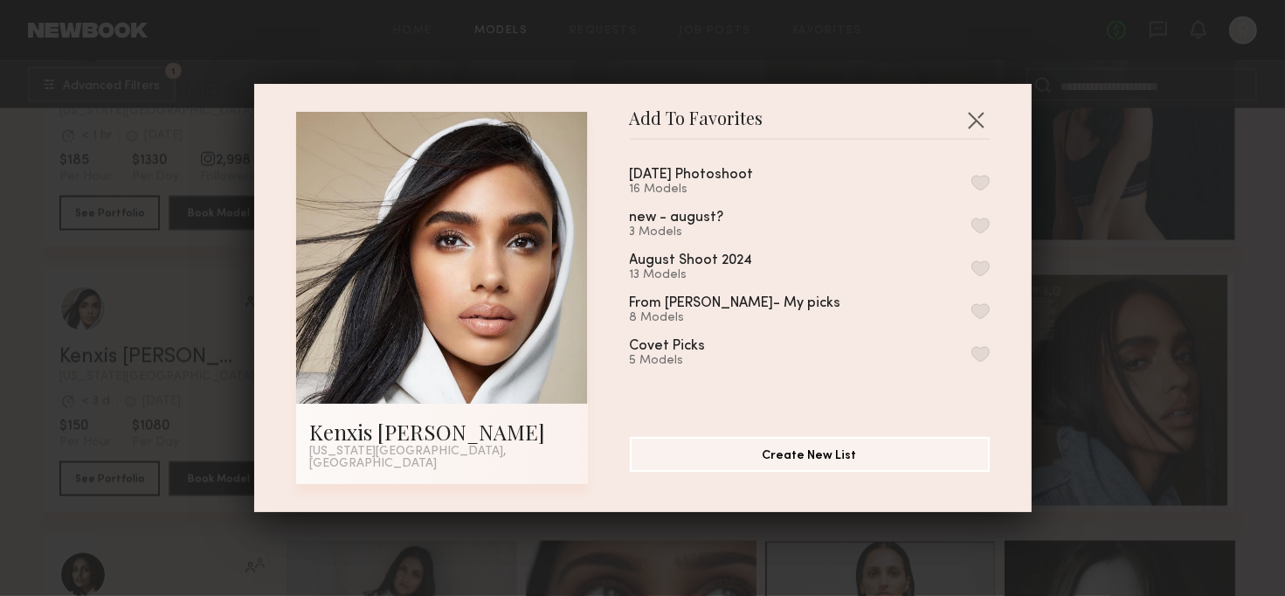
click at [972, 184] on button "button" at bounding box center [981, 183] width 18 height 16
click at [968, 113] on button "button" at bounding box center [976, 120] width 28 height 28
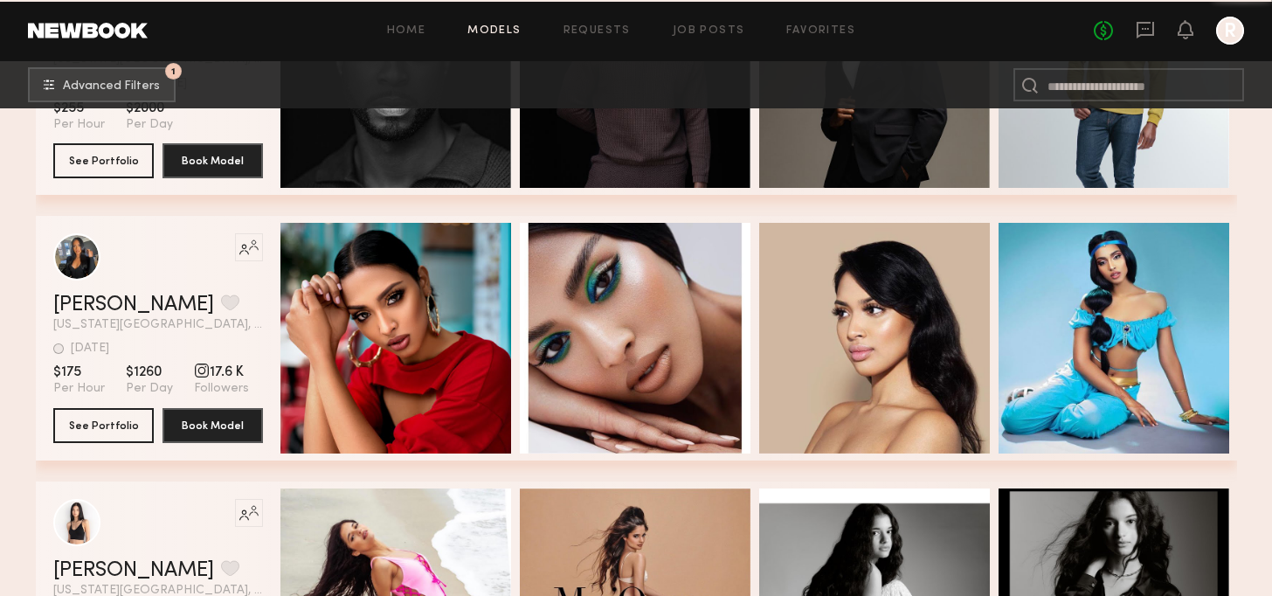
scroll to position [12319, 0]
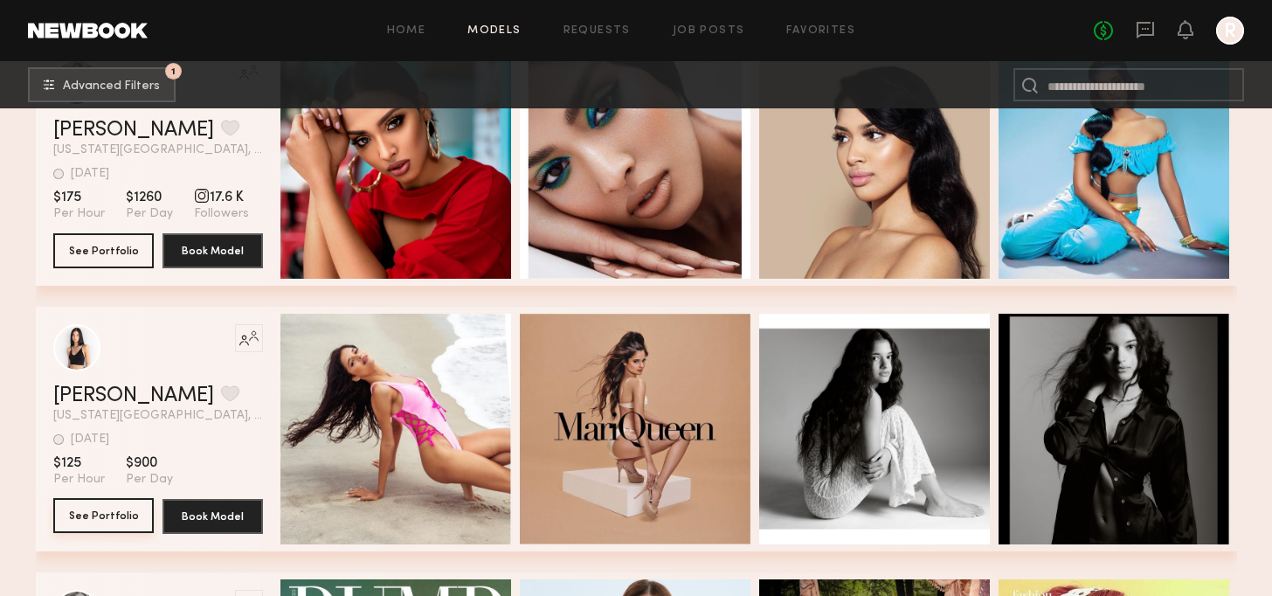
click at [115, 526] on button "See Portfolio" at bounding box center [103, 515] width 100 height 35
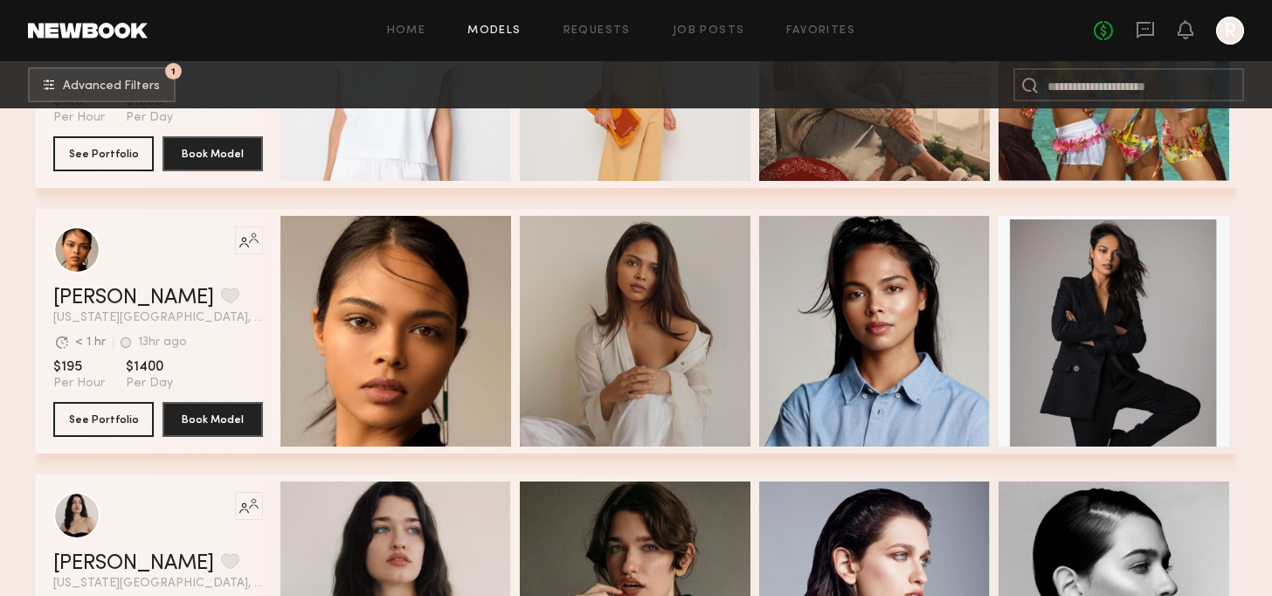
scroll to position [14678, 0]
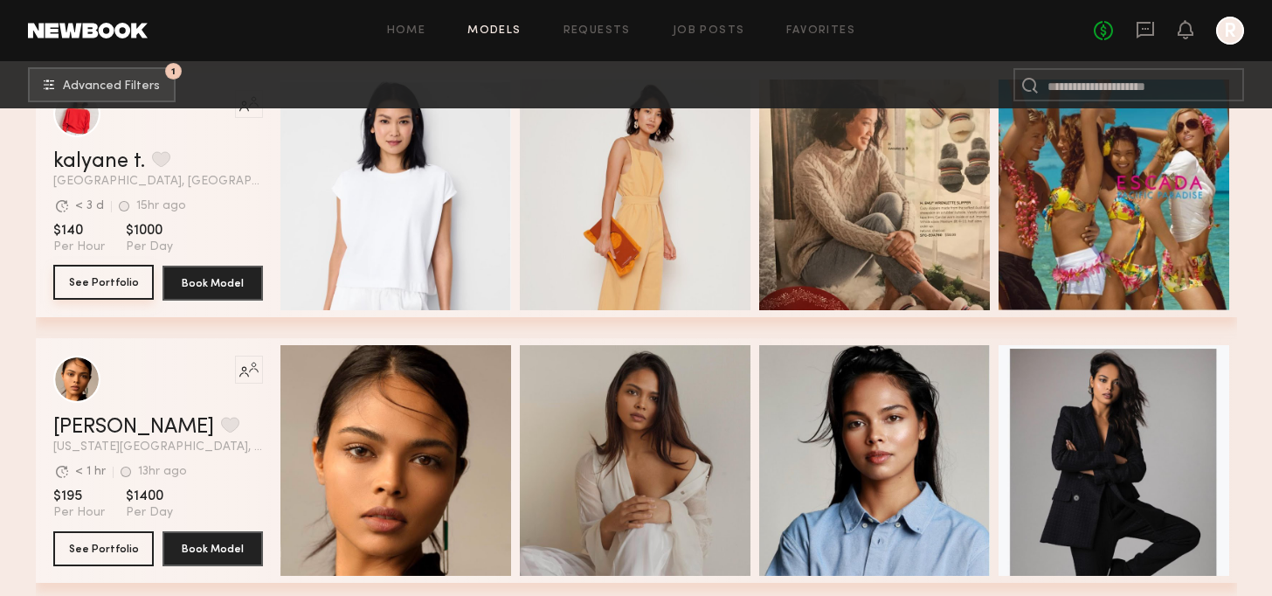
click at [99, 289] on button "See Portfolio" at bounding box center [103, 282] width 100 height 35
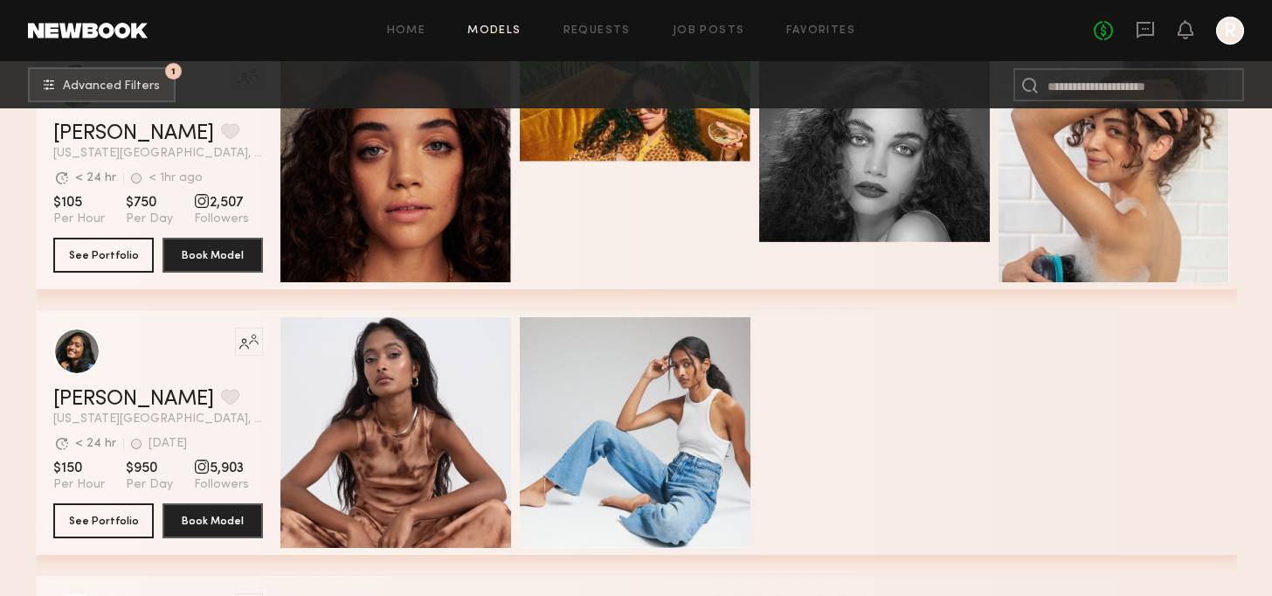
scroll to position [19483, 0]
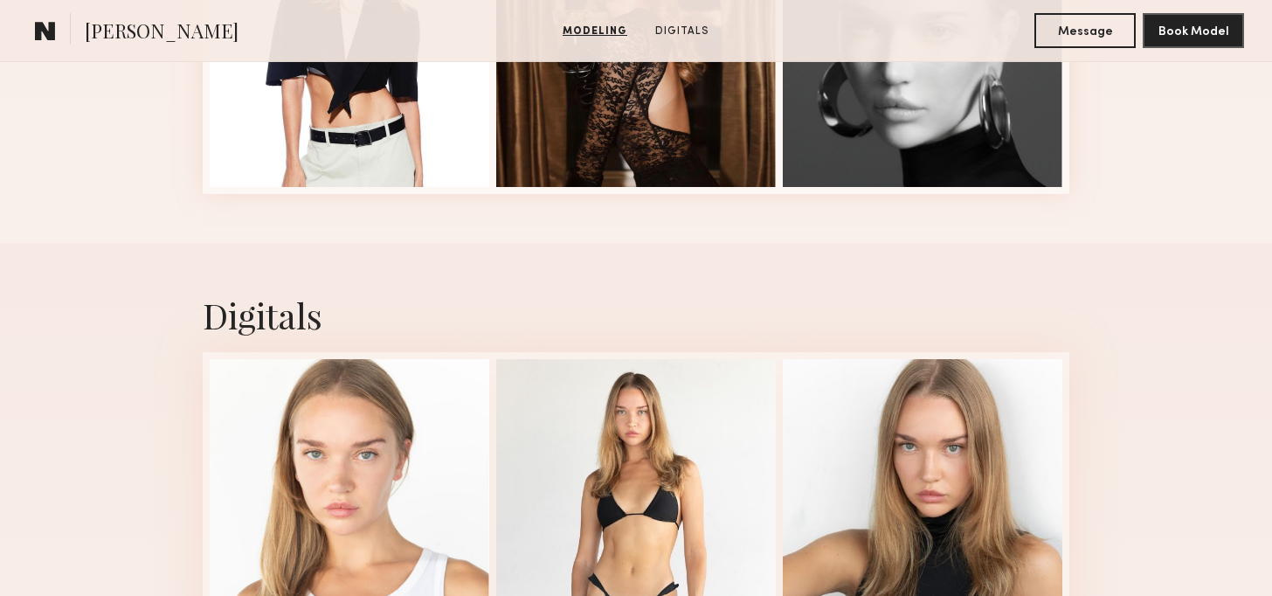
scroll to position [1048, 0]
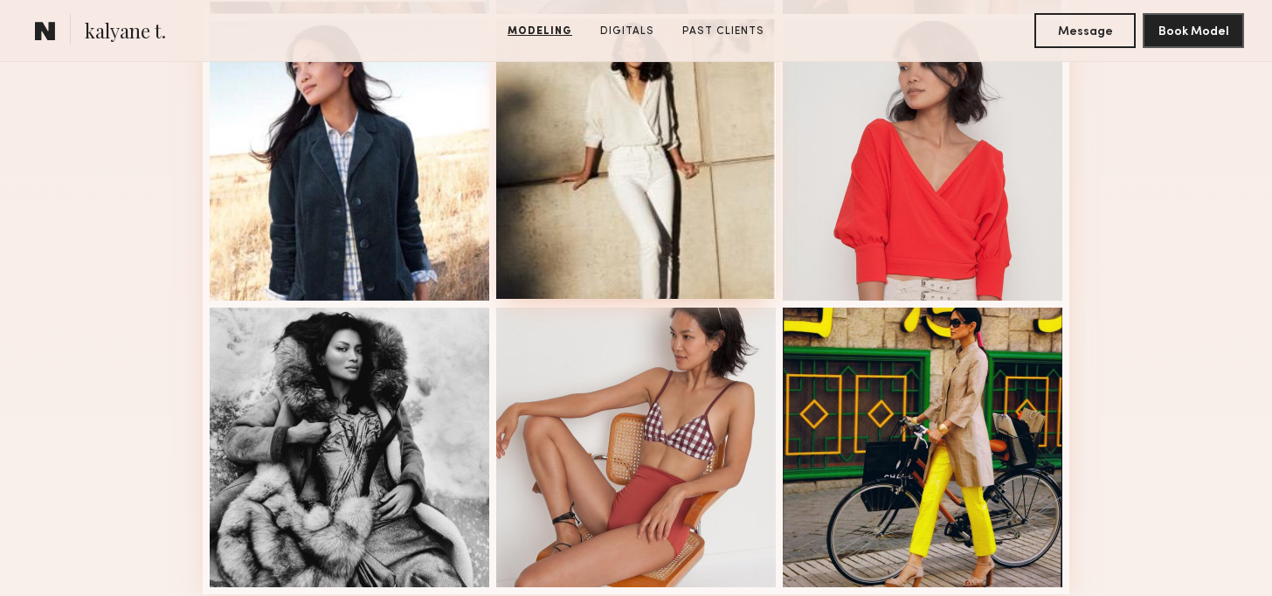
scroll to position [1223, 0]
